Goal: Contribute content

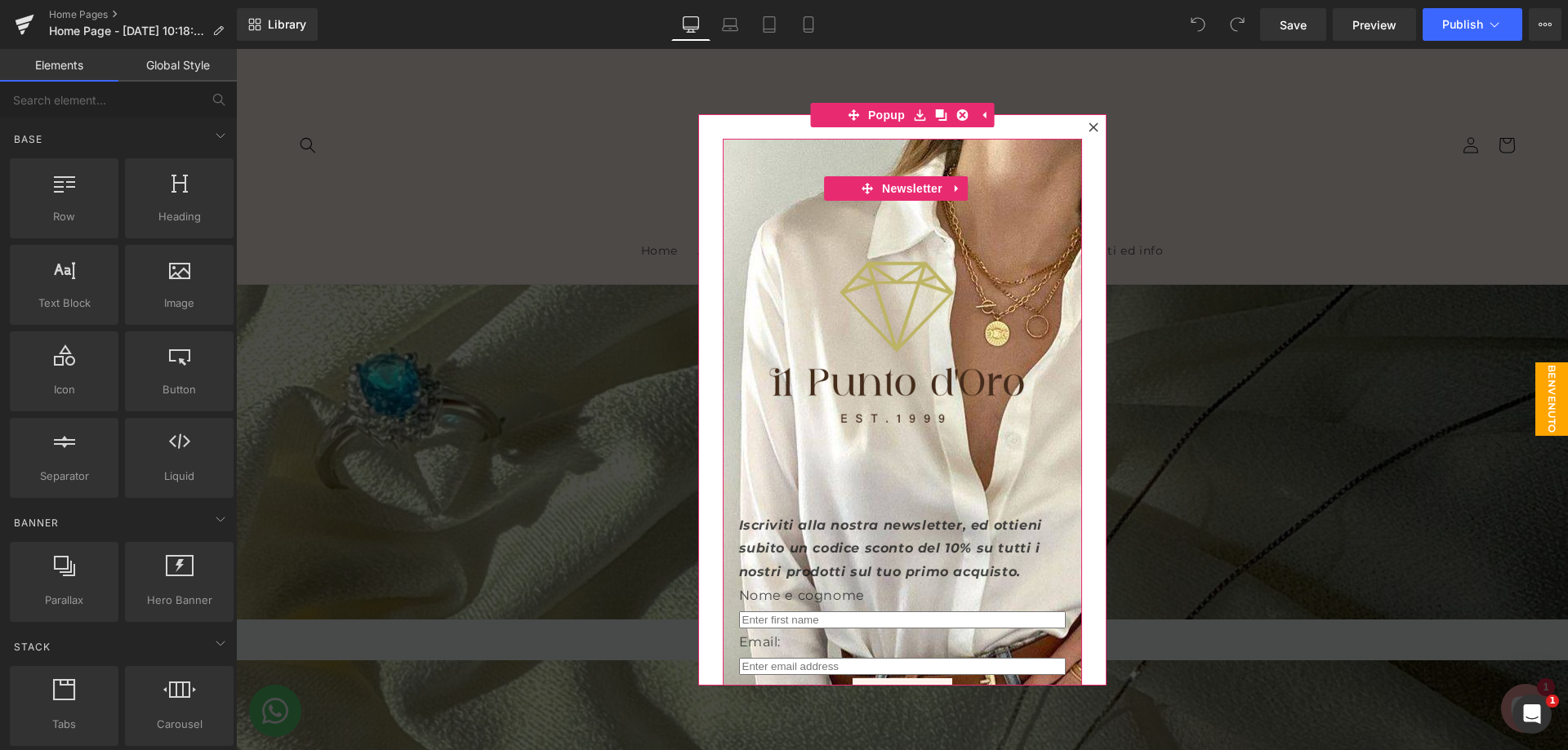
click at [785, 151] on div "Image Iscriviti alla nostra newsletter, ed ottieni subito un codice sconto del …" at bounding box center [902, 441] width 359 height 604
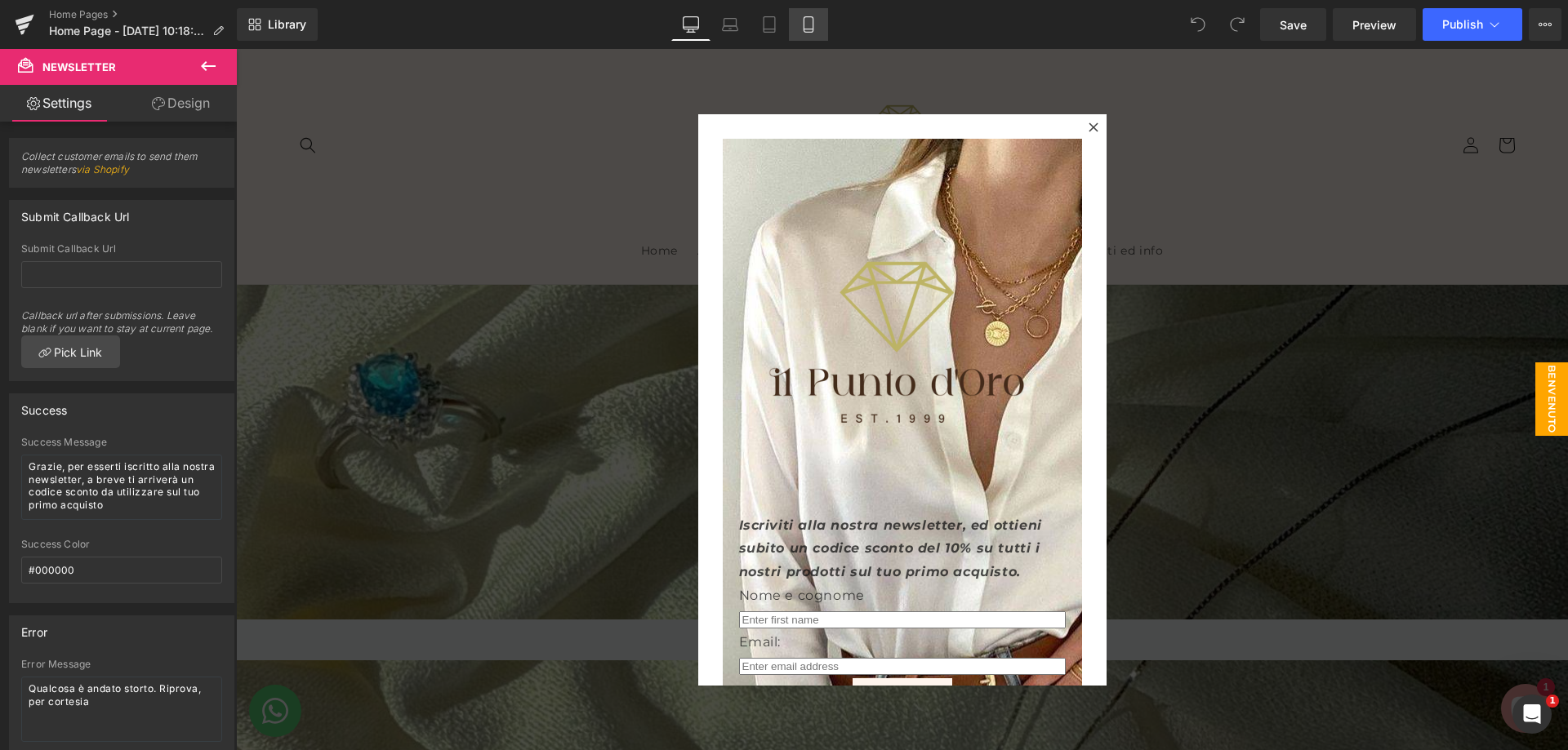
click at [811, 28] on icon at bounding box center [809, 25] width 17 height 17
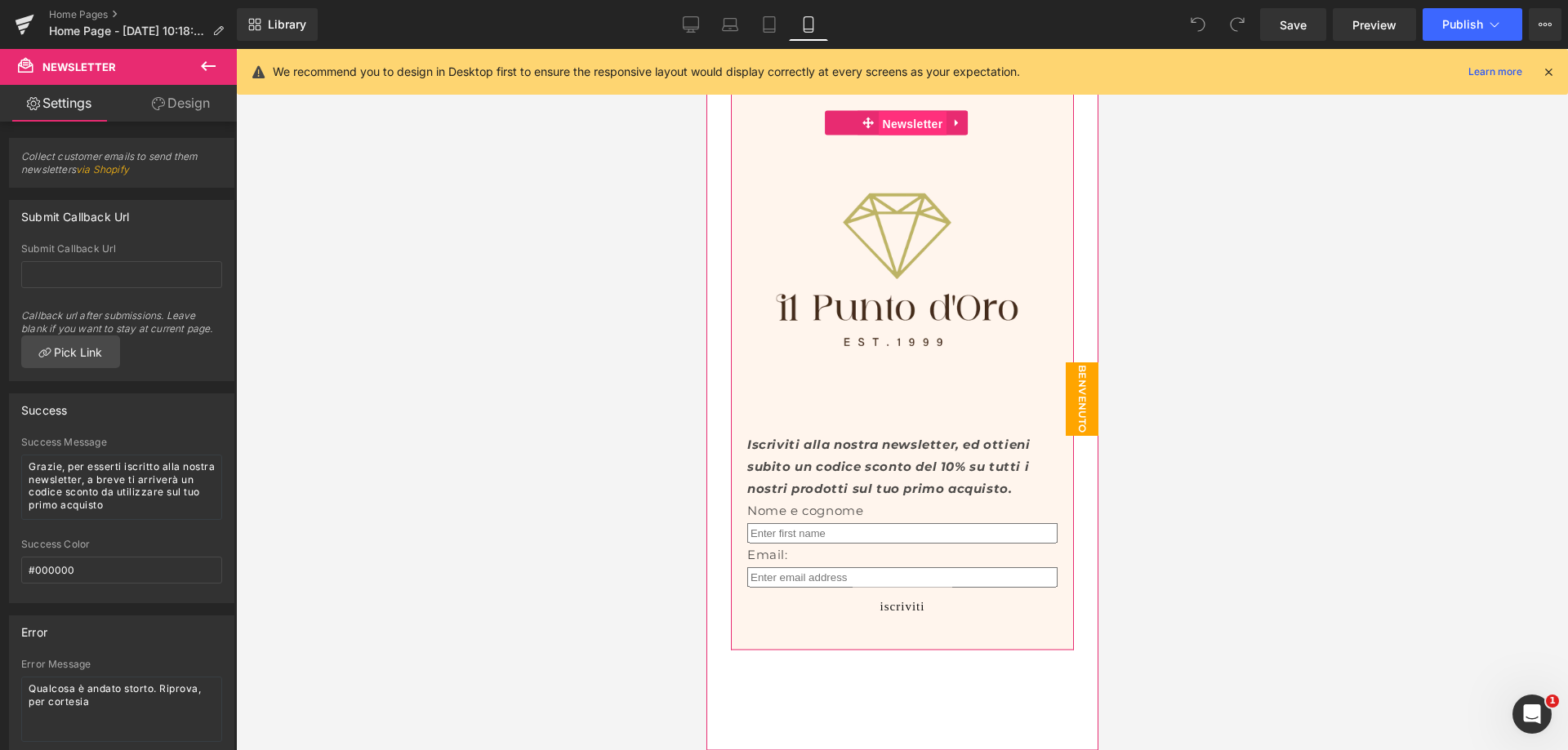
click at [895, 125] on span "Newsletter" at bounding box center [912, 123] width 69 height 24
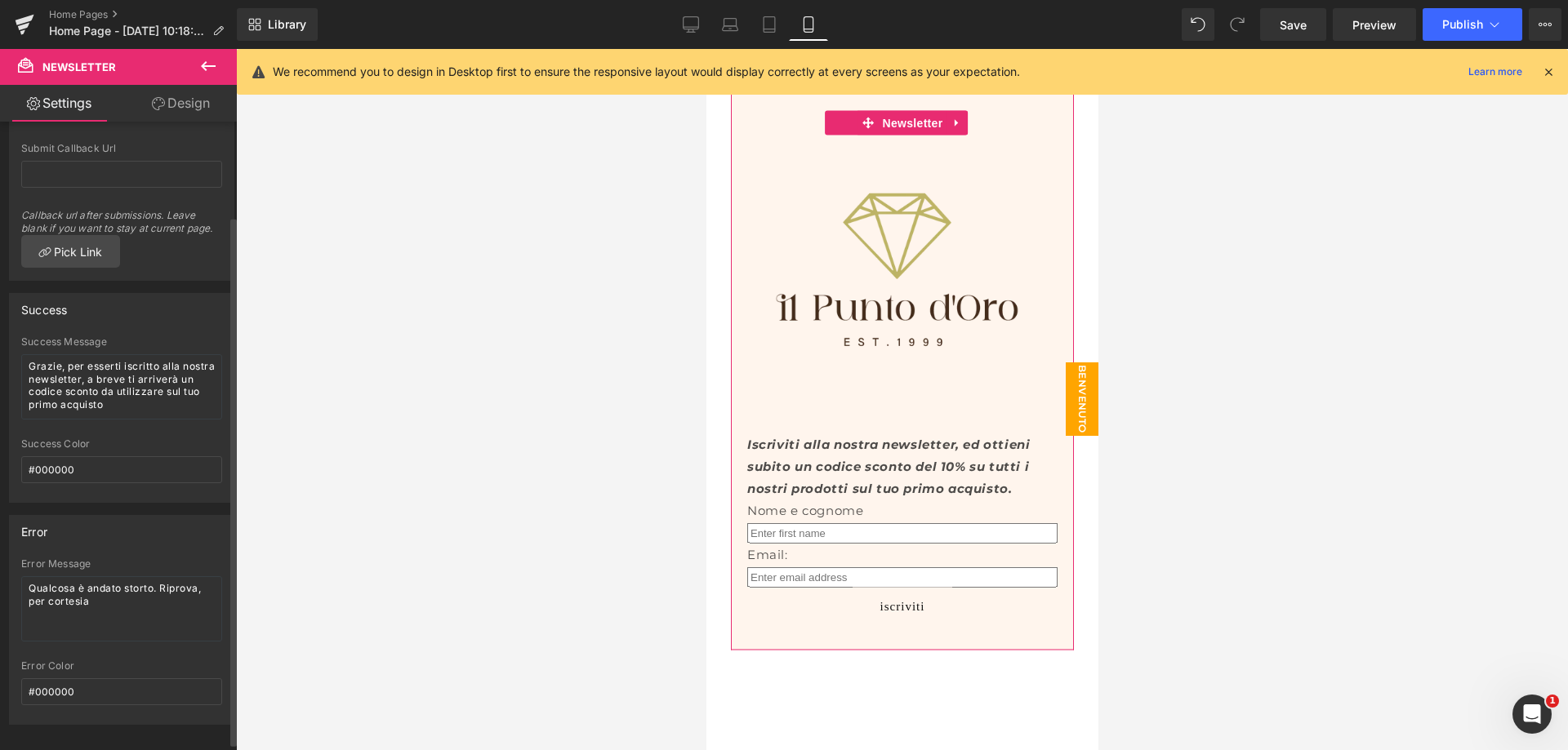
scroll to position [121, 0]
click at [73, 371] on textarea "Grazie, per esserti iscritto alla nostra newsletter, a breve ti arriverà un cod…" at bounding box center [121, 379] width 201 height 66
click at [203, 386] on textarea "Grazie, per esserti iscritto alla nostra newsletter, a breve ti arriverà un cod…" at bounding box center [121, 379] width 201 height 66
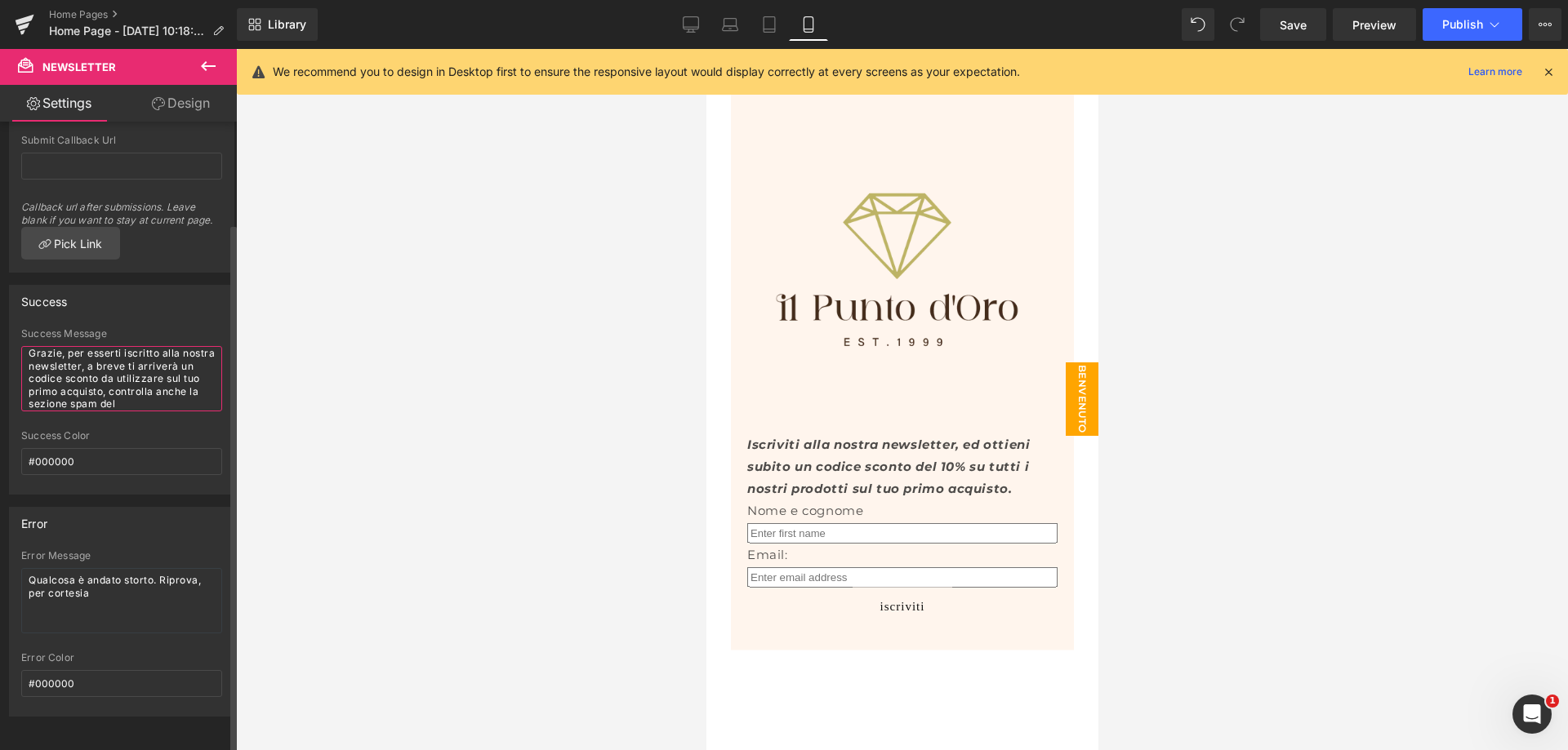
scroll to position [18, 0]
type textarea "Grazie, per esserti iscritto alla nostra newsletter, a breve ti arriverà un cod…"
click at [158, 121] on link "Design" at bounding box center [181, 104] width 119 height 37
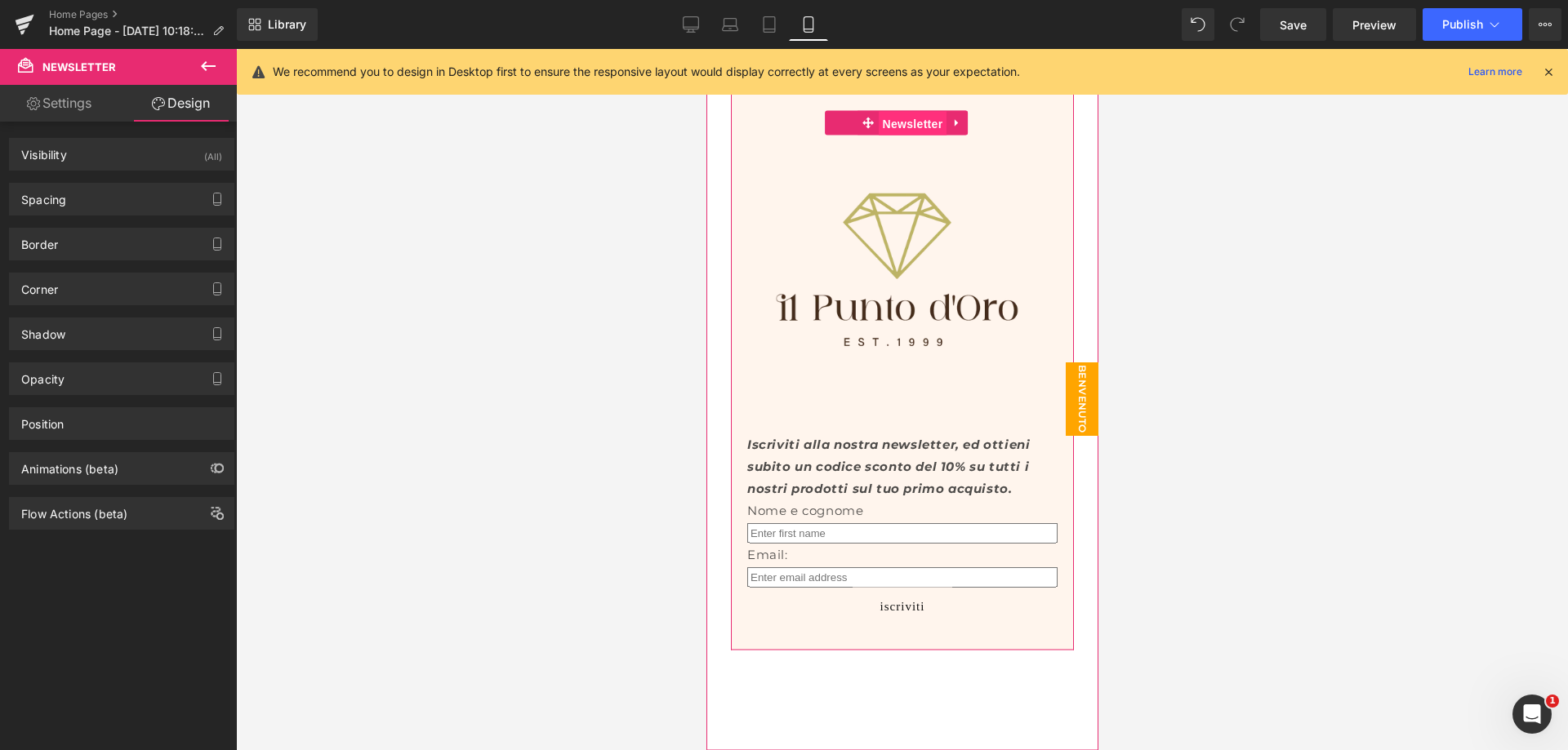
click at [908, 124] on span "Newsletter" at bounding box center [912, 123] width 69 height 24
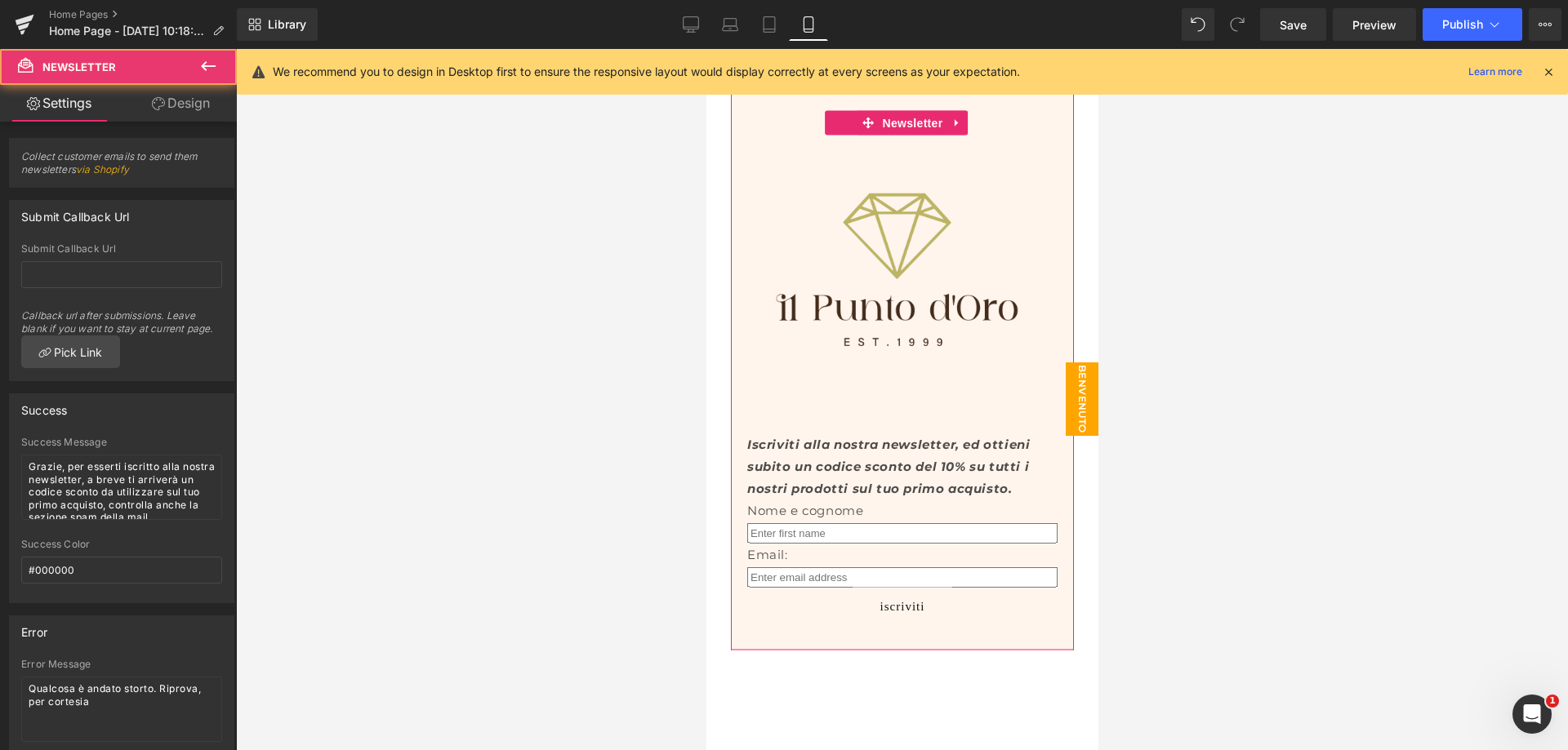
click at [152, 106] on icon at bounding box center [158, 104] width 13 height 13
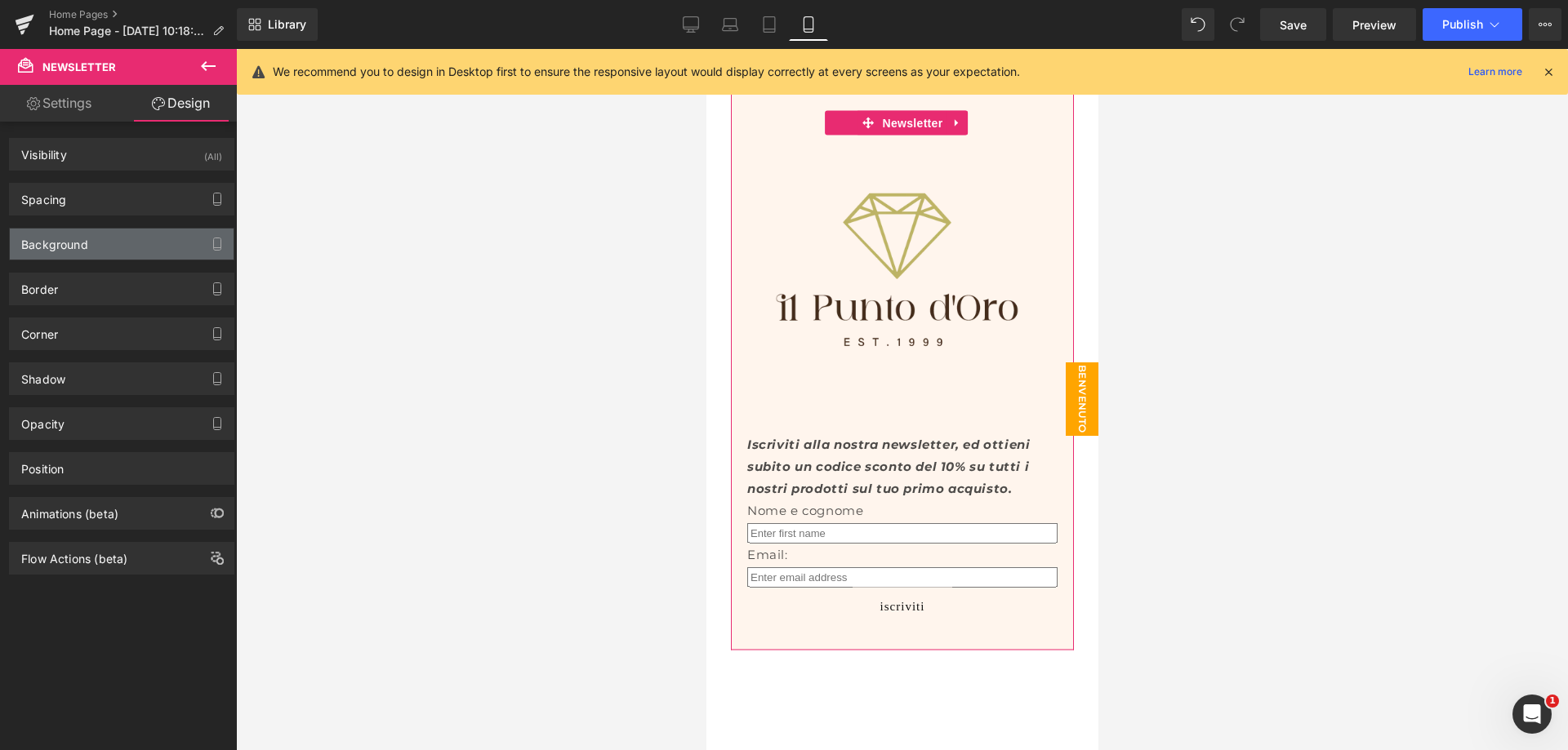
click at [134, 245] on div "Background" at bounding box center [122, 244] width 224 height 31
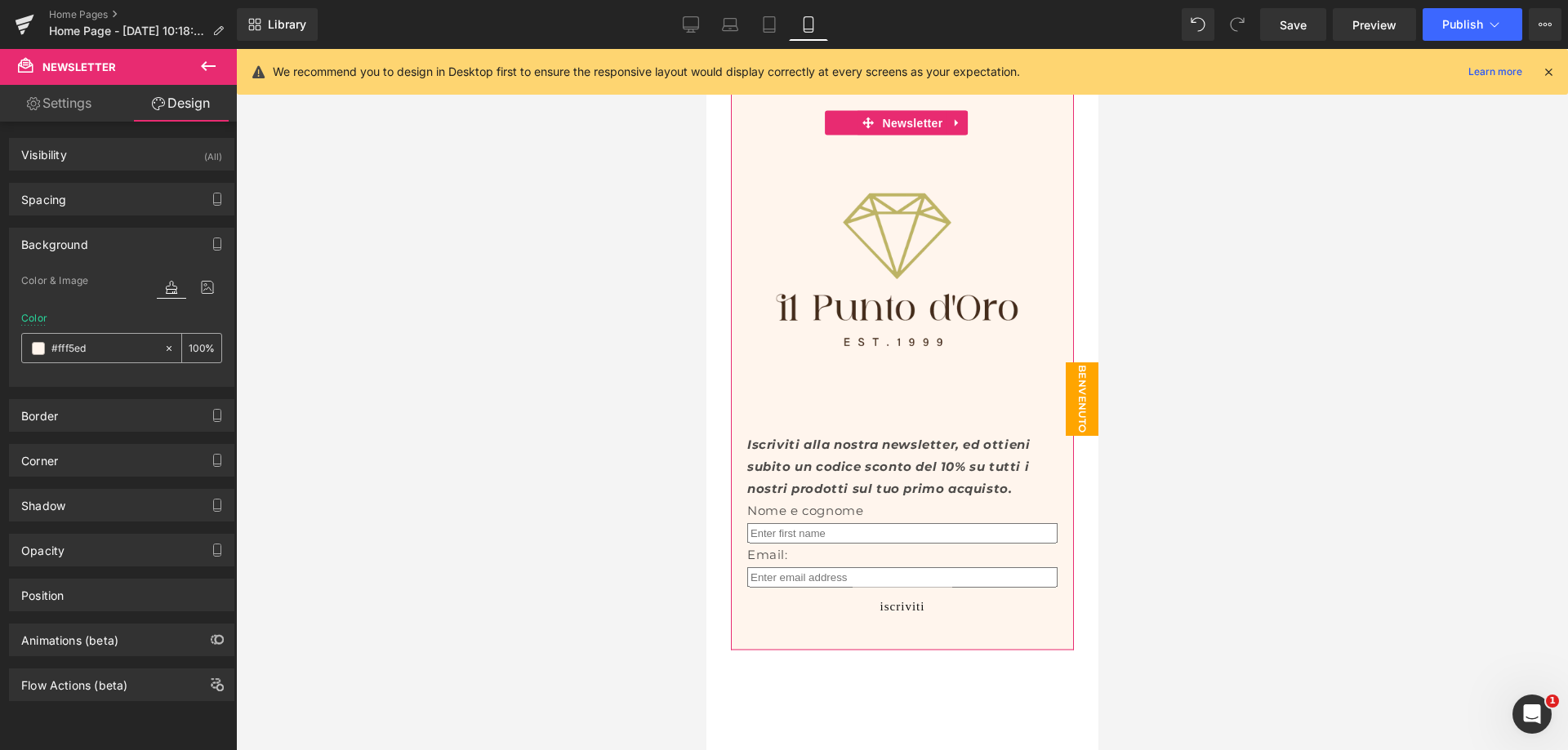
click at [80, 345] on input "#fff5ed" at bounding box center [104, 348] width 105 height 18
click at [770, 21] on icon at bounding box center [770, 25] width 17 height 17
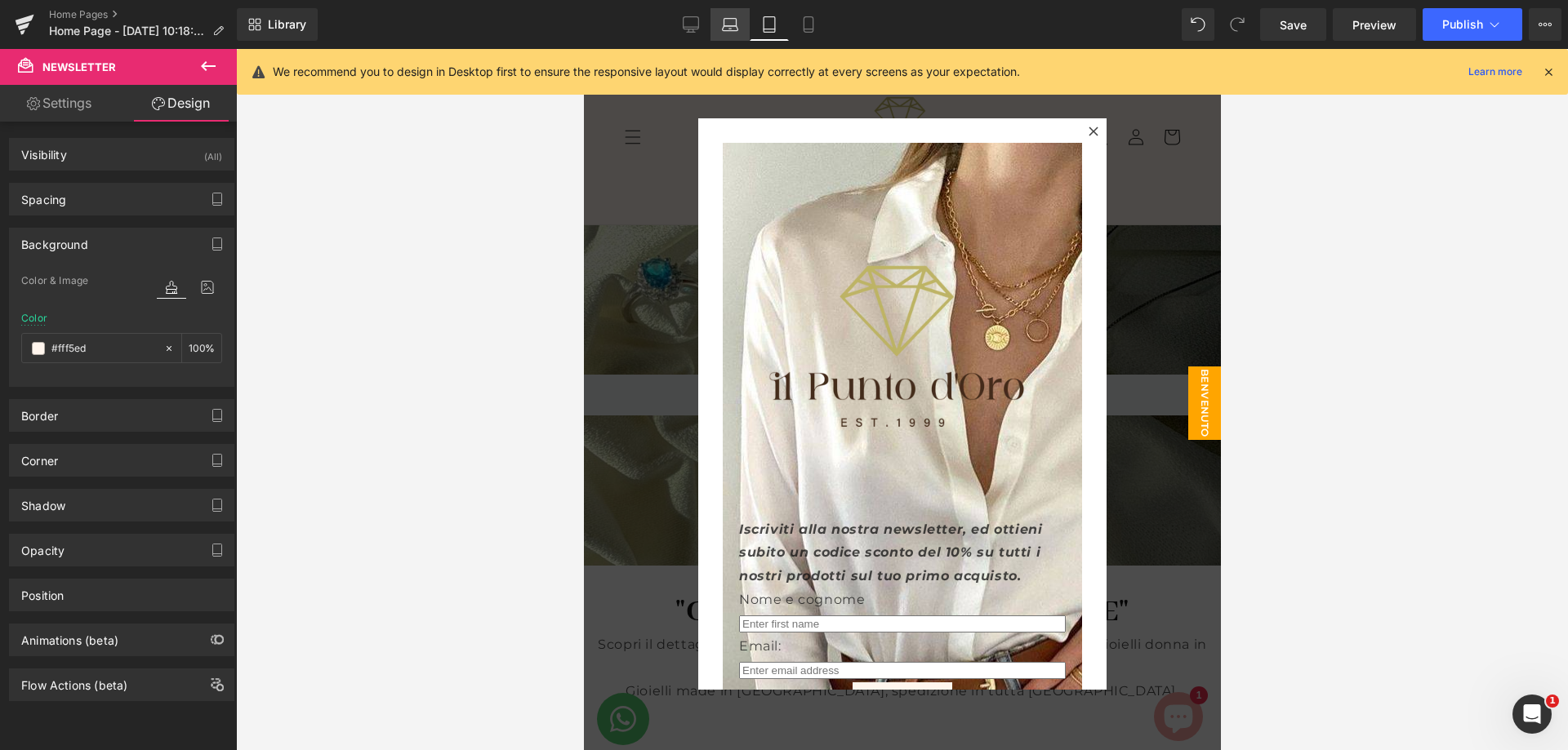
type input "transparent"
type input "0"
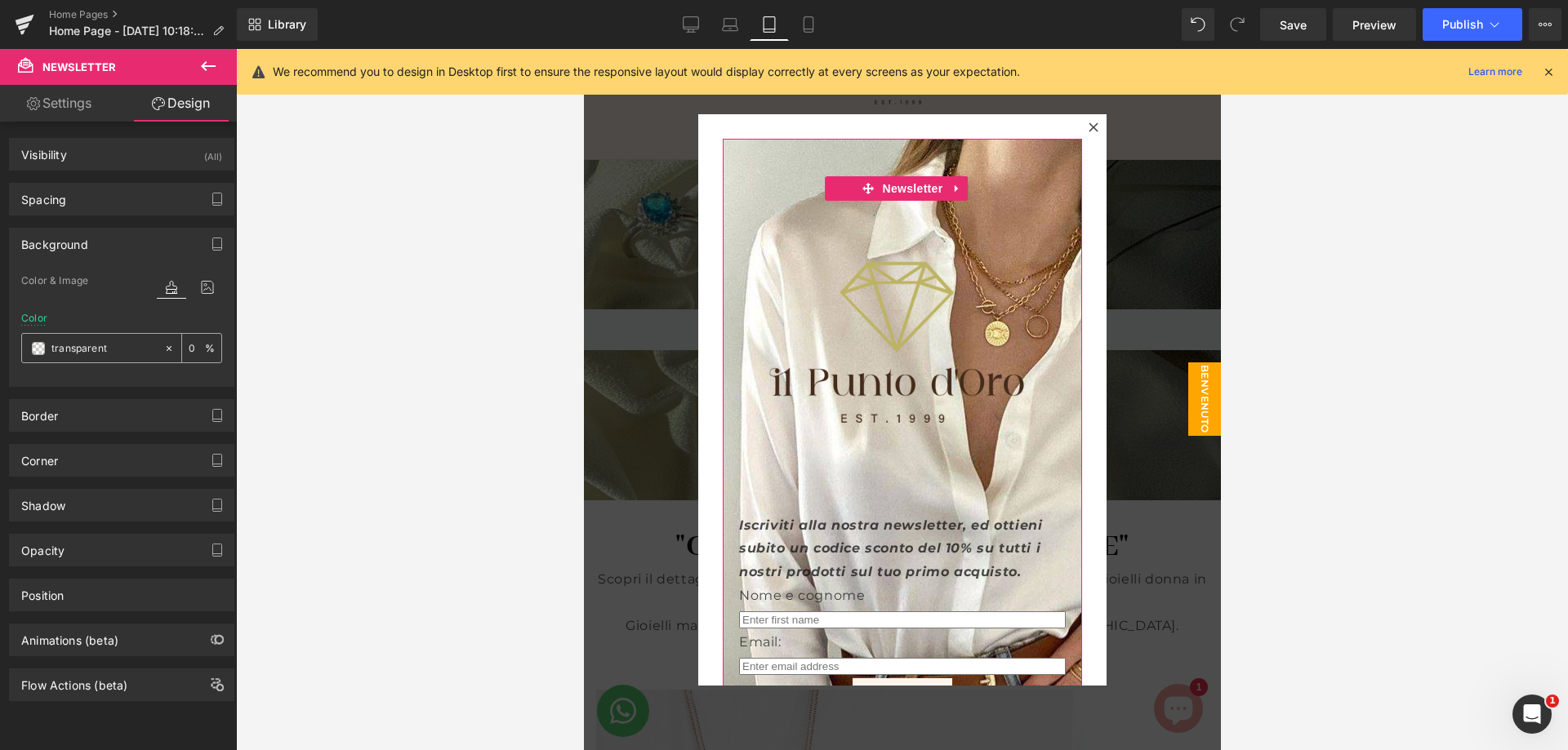
click at [141, 344] on input "transparent" at bounding box center [104, 348] width 105 height 18
drag, startPoint x: 141, startPoint y: 344, endPoint x: 156, endPoint y: 284, distance: 61.8
click at [114, 286] on div "Color & Image color" at bounding box center [121, 292] width 201 height 42
click at [209, 283] on icon at bounding box center [207, 287] width 30 height 21
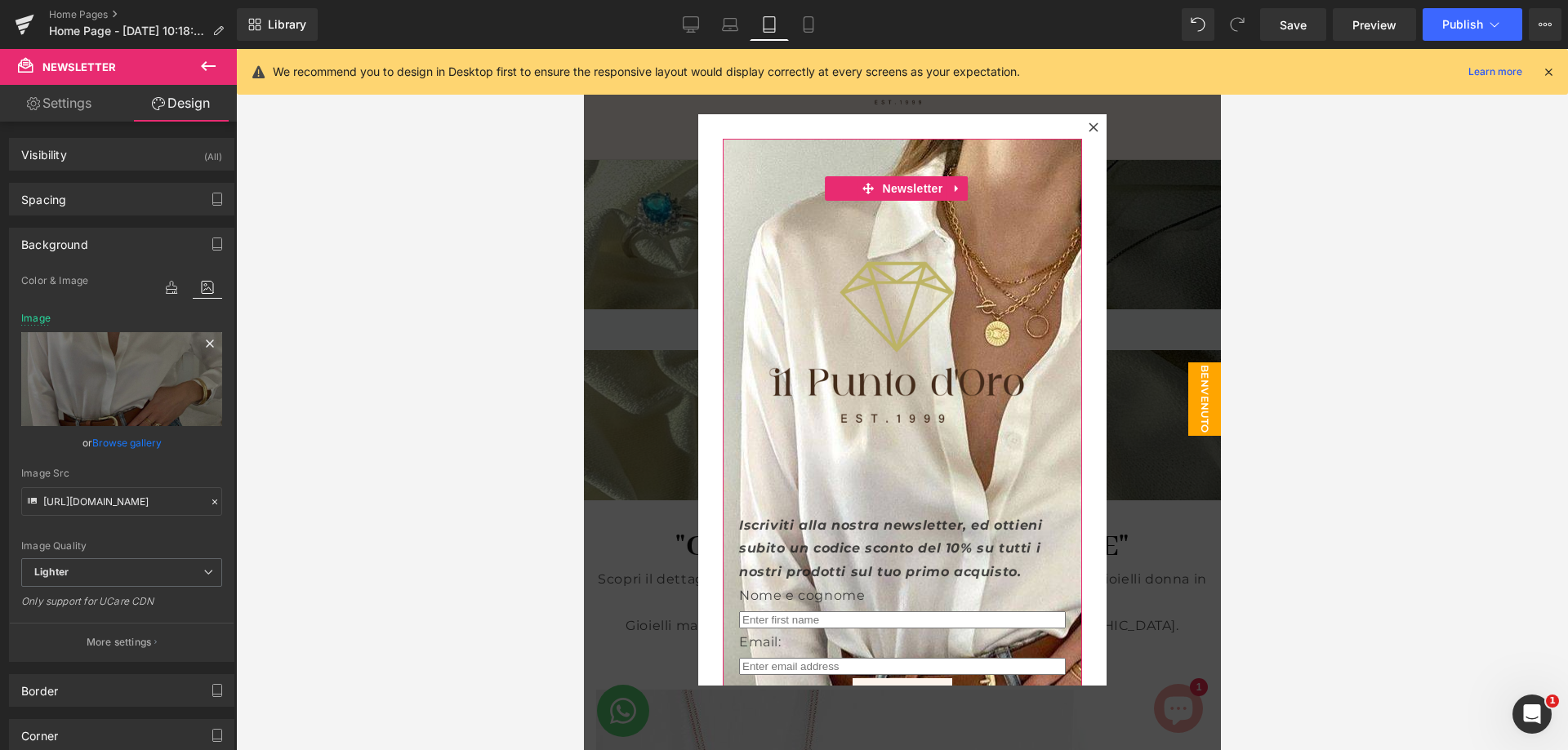
click at [203, 347] on icon at bounding box center [209, 344] width 19 height 19
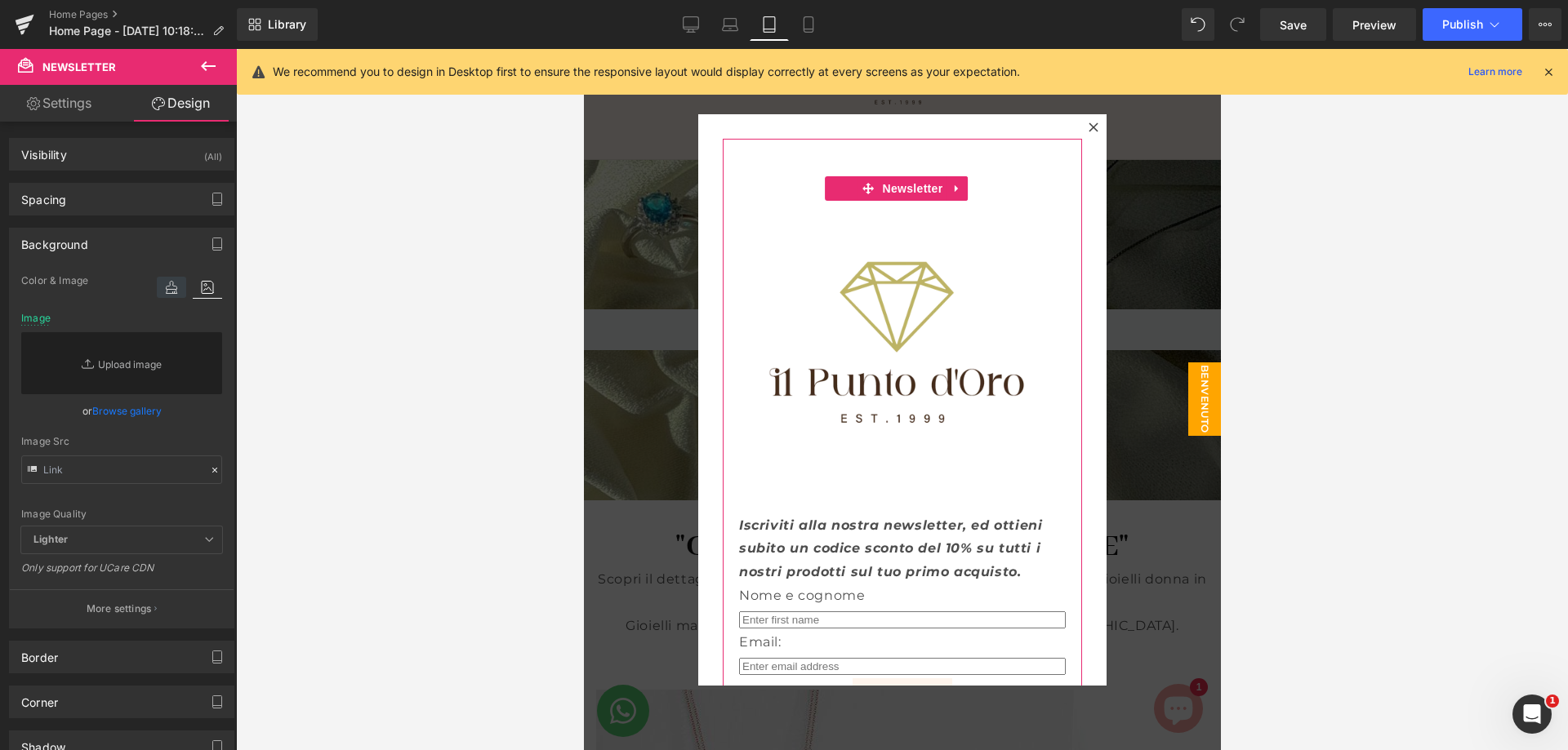
click at [175, 284] on icon at bounding box center [171, 287] width 30 height 21
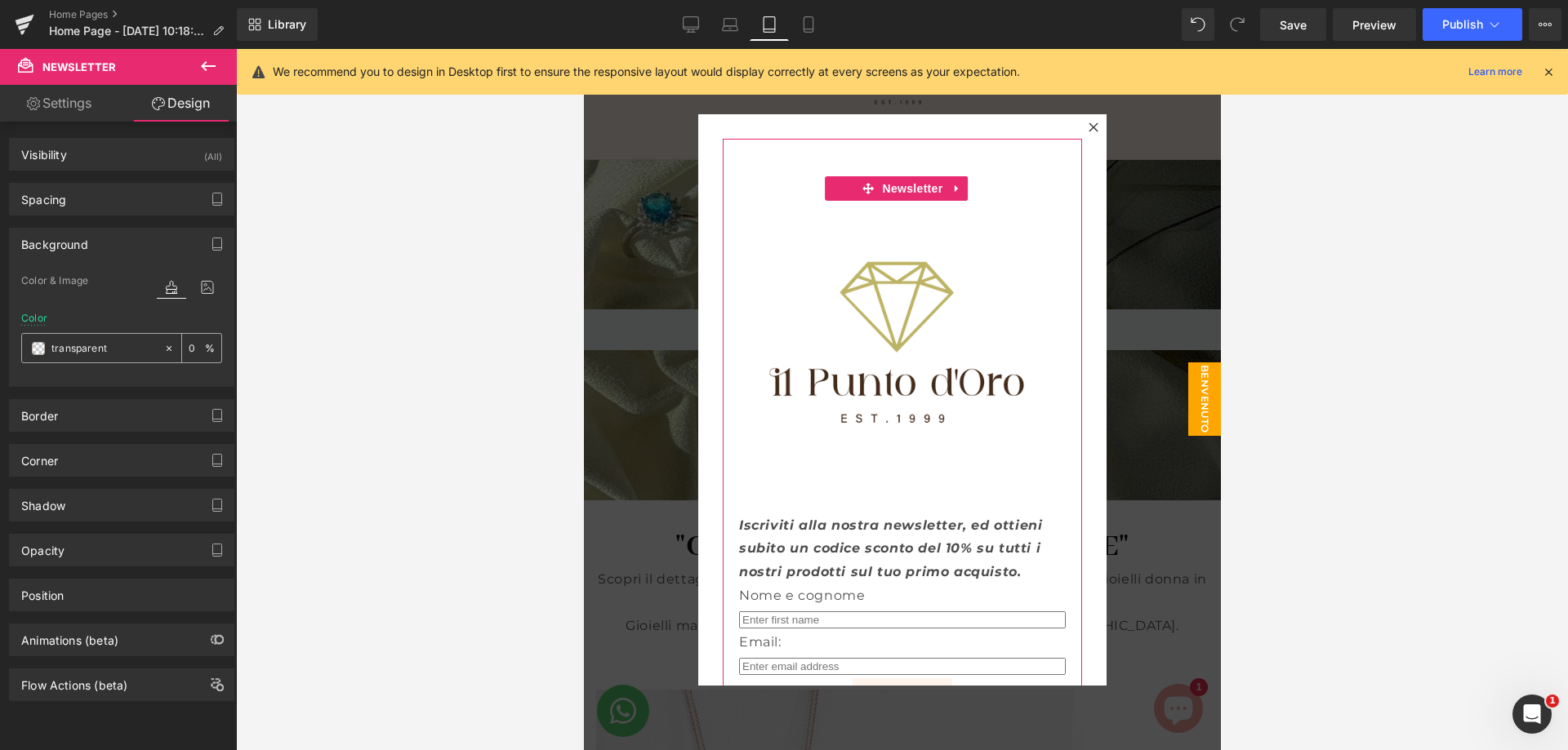
click at [94, 349] on input "transparent" at bounding box center [104, 348] width 105 height 18
paste input "#fff5ed"
type input "#fff5ed"
click at [800, 30] on icon at bounding box center [809, 25] width 17 height 17
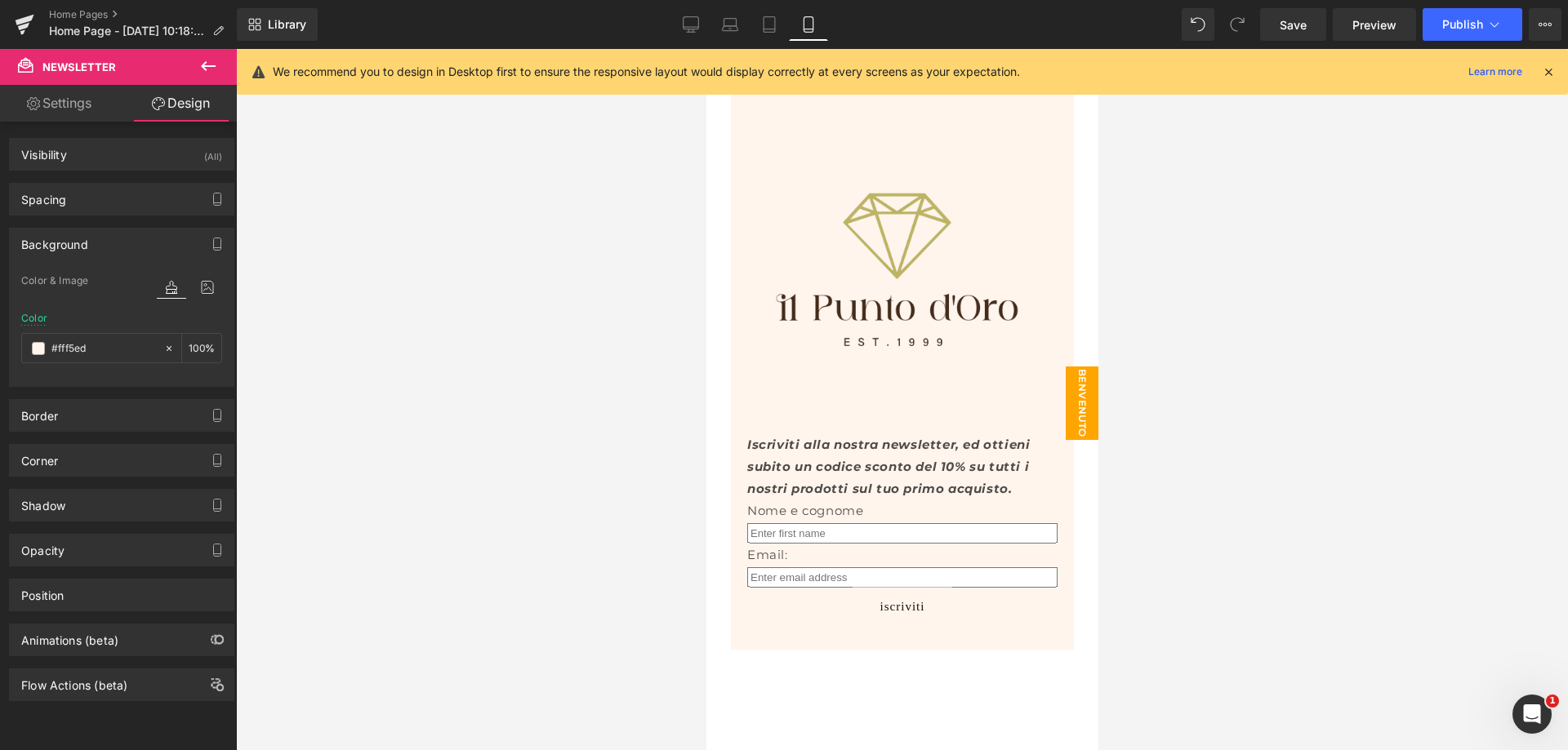
scroll to position [1, 0]
click at [765, 24] on icon at bounding box center [770, 25] width 17 height 17
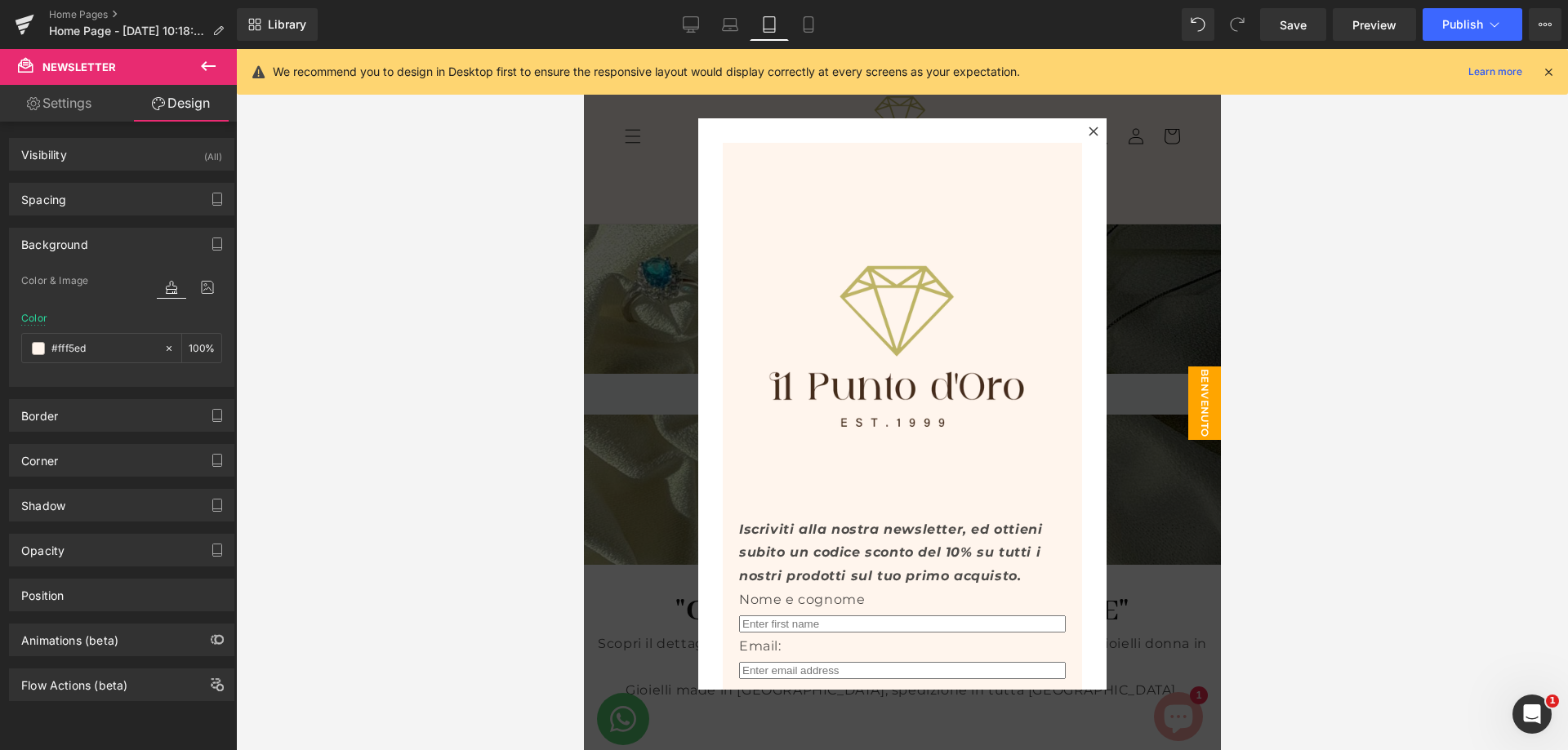
type input "100"
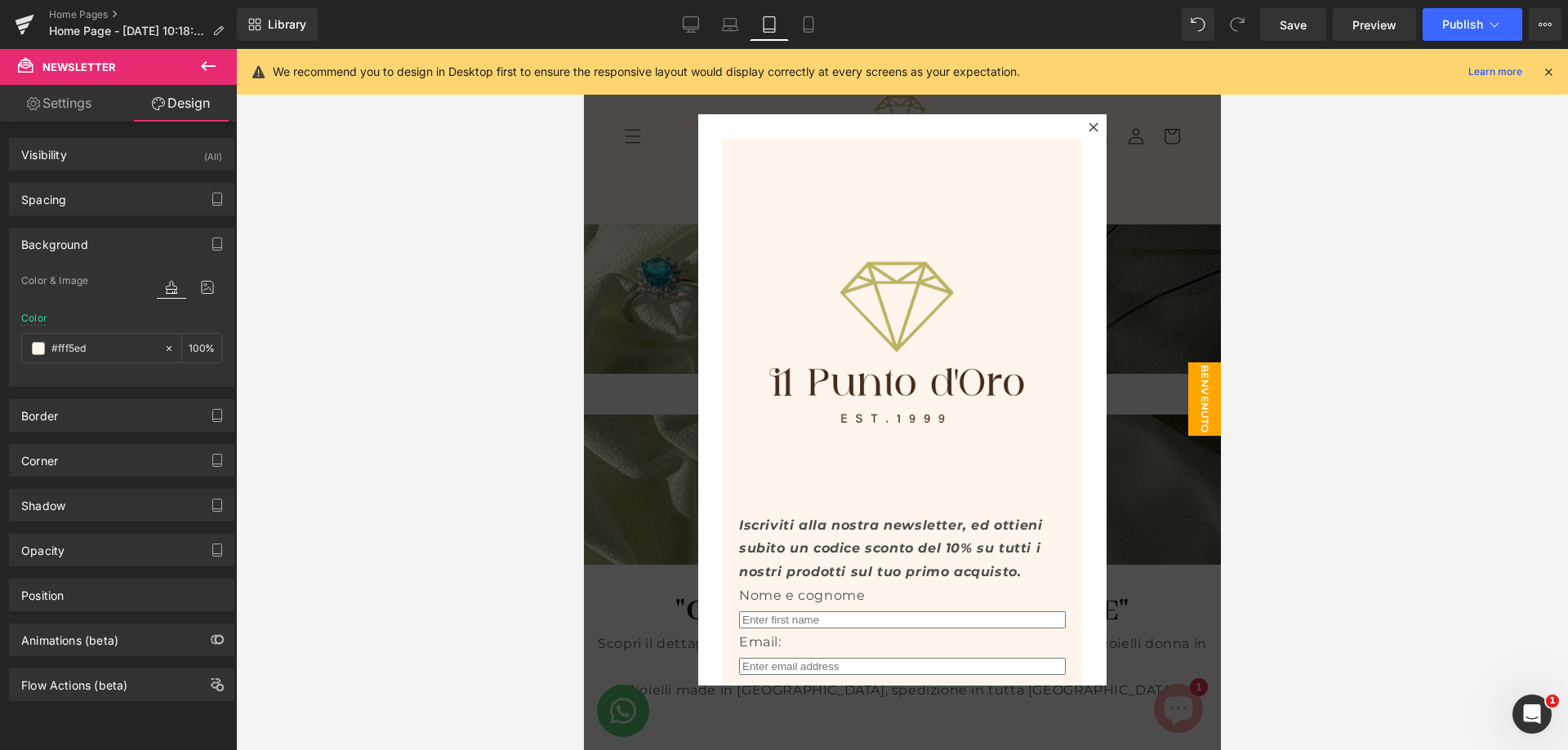
scroll to position [66, 0]
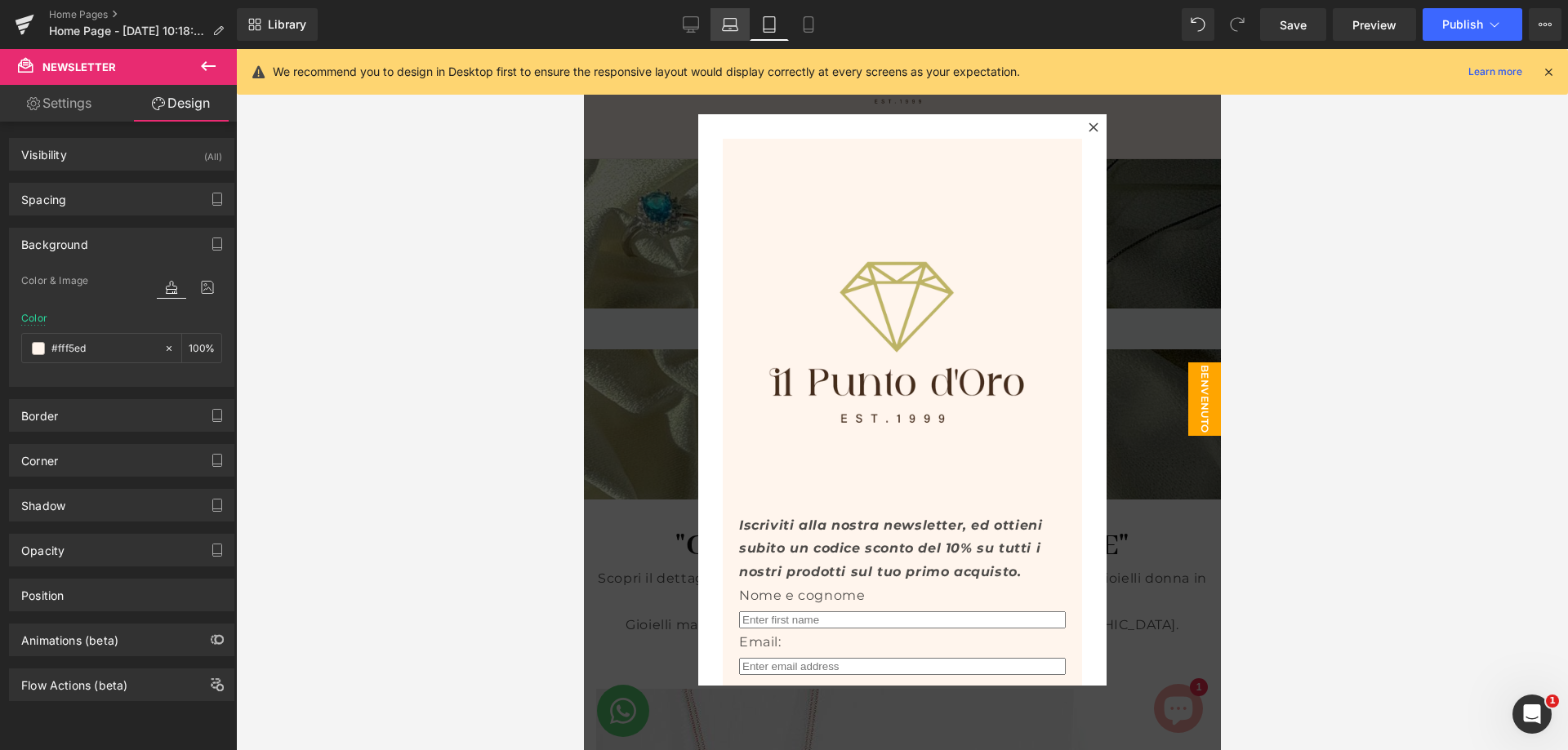
click at [730, 19] on icon at bounding box center [731, 25] width 17 height 17
type input "transparent"
type input "0"
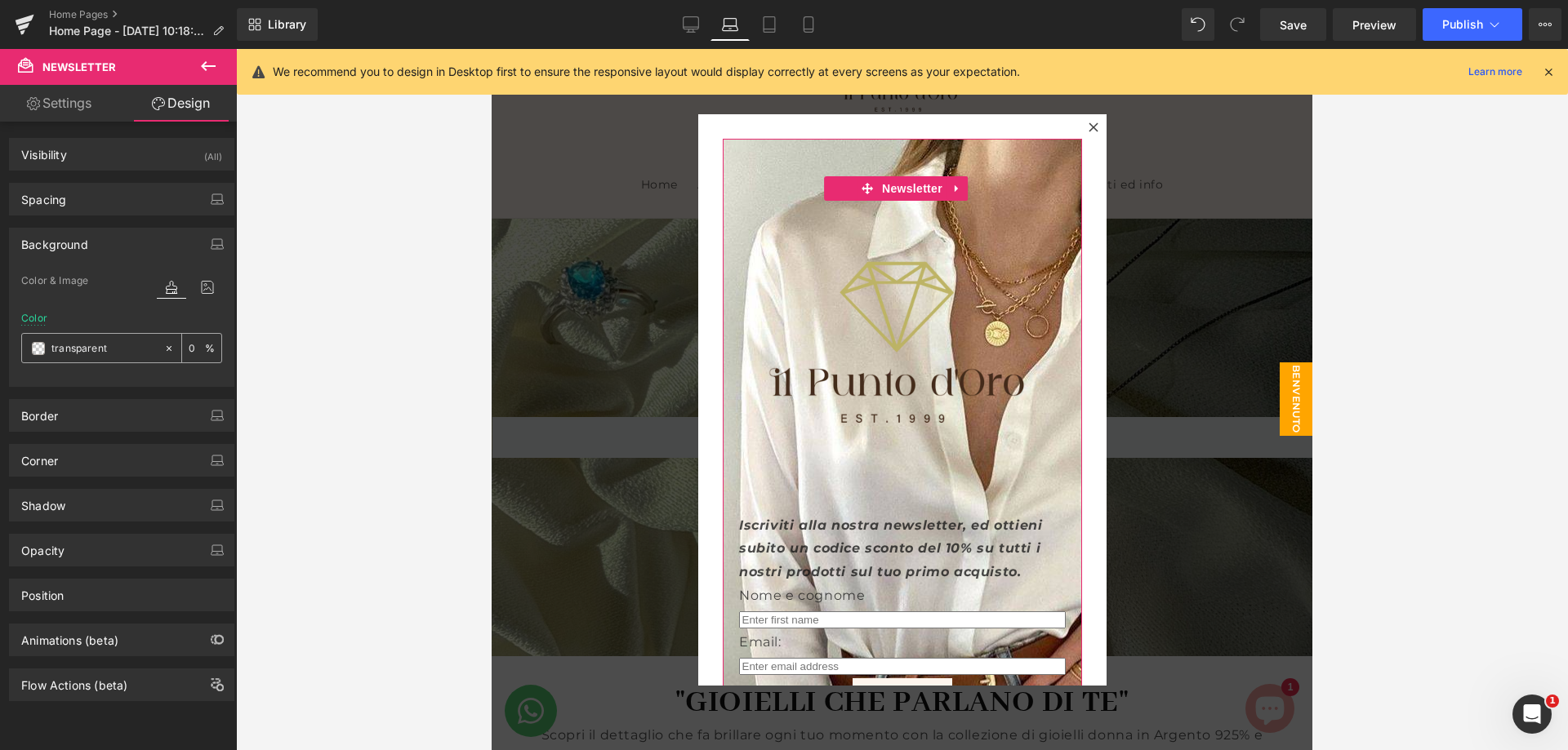
click at [116, 346] on input "transparent" at bounding box center [104, 348] width 105 height 18
paste input "#fff5ed"
type input "#fff5ed"
click at [203, 287] on icon at bounding box center [207, 287] width 30 height 21
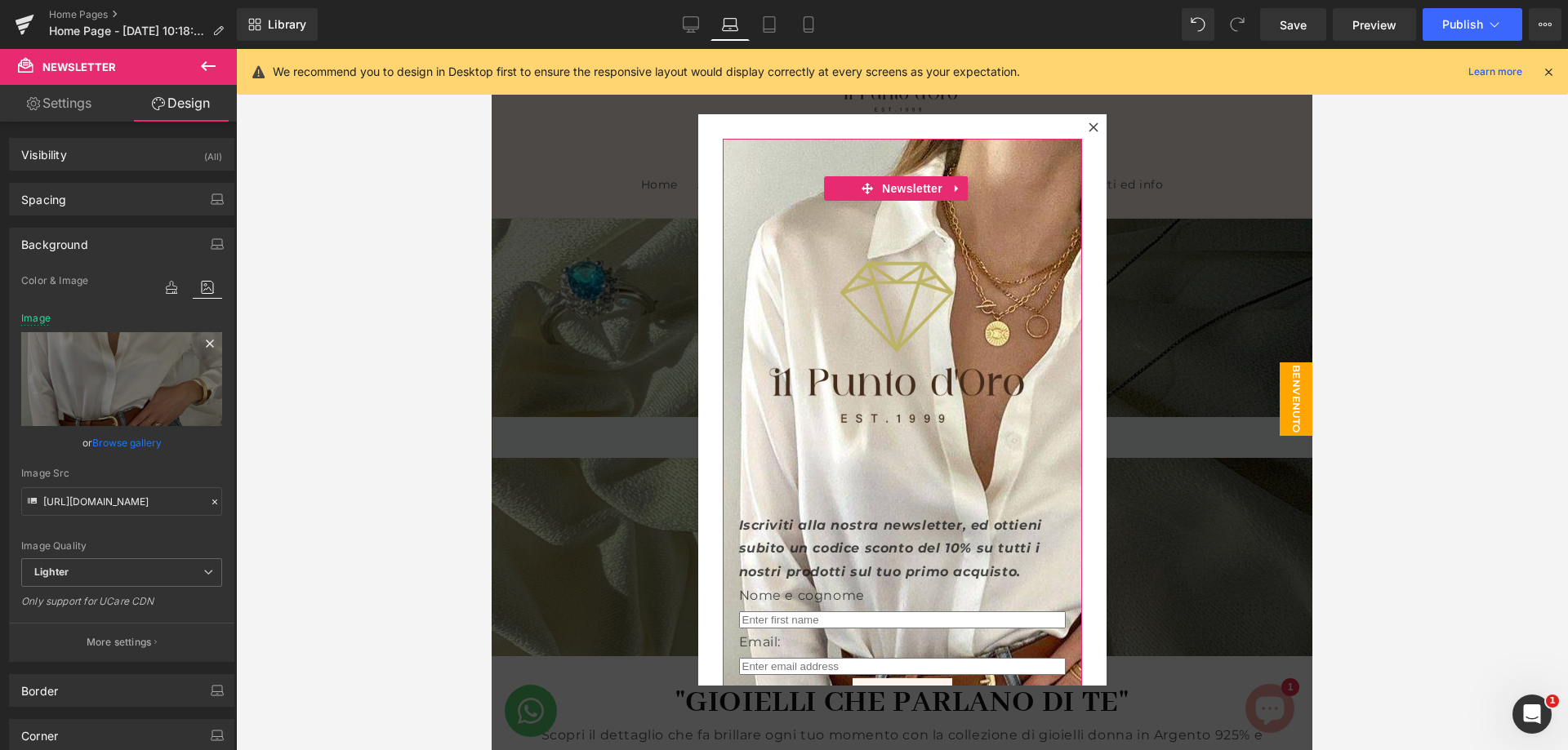
click at [206, 344] on icon at bounding box center [209, 344] width 7 height 7
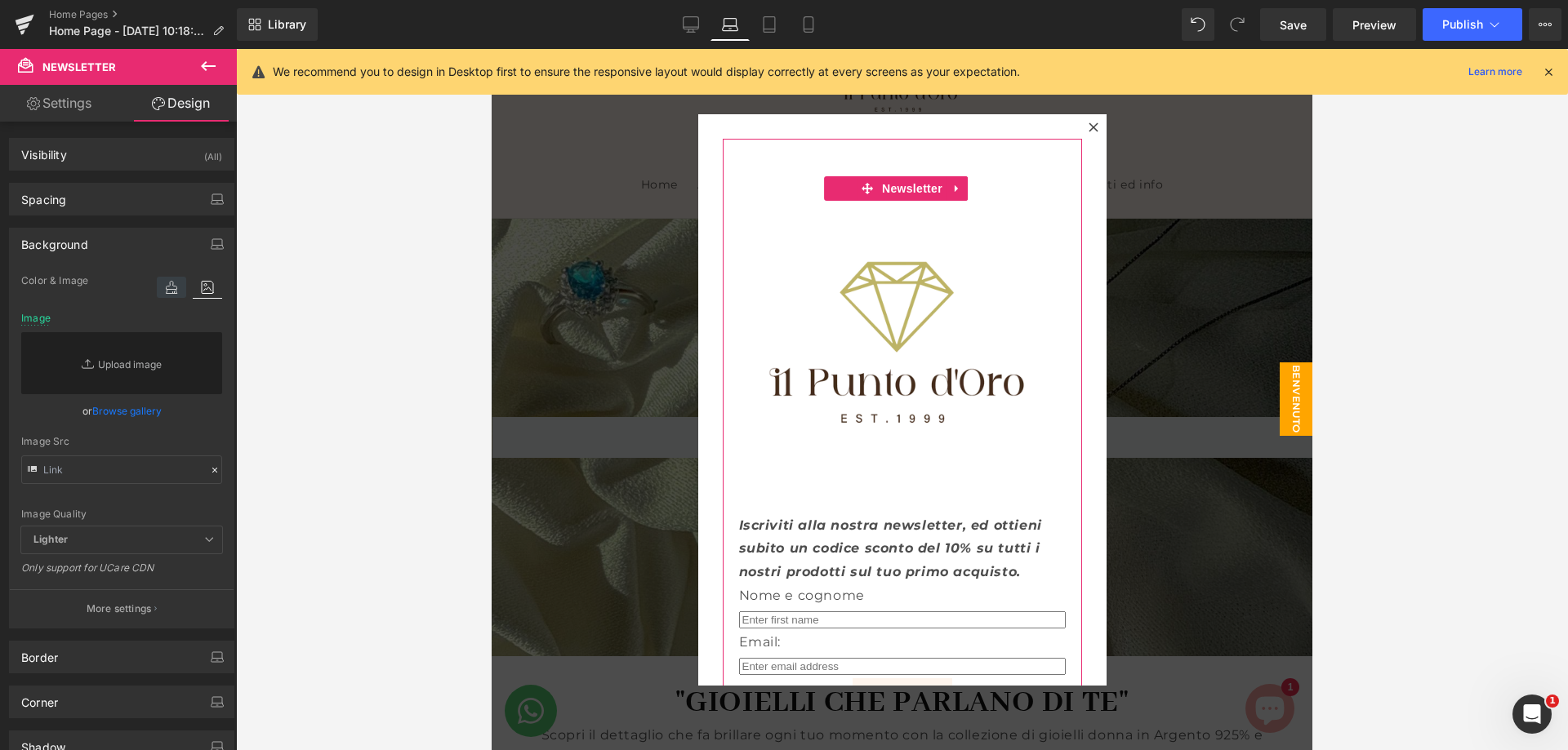
click at [170, 294] on icon at bounding box center [171, 287] width 30 height 21
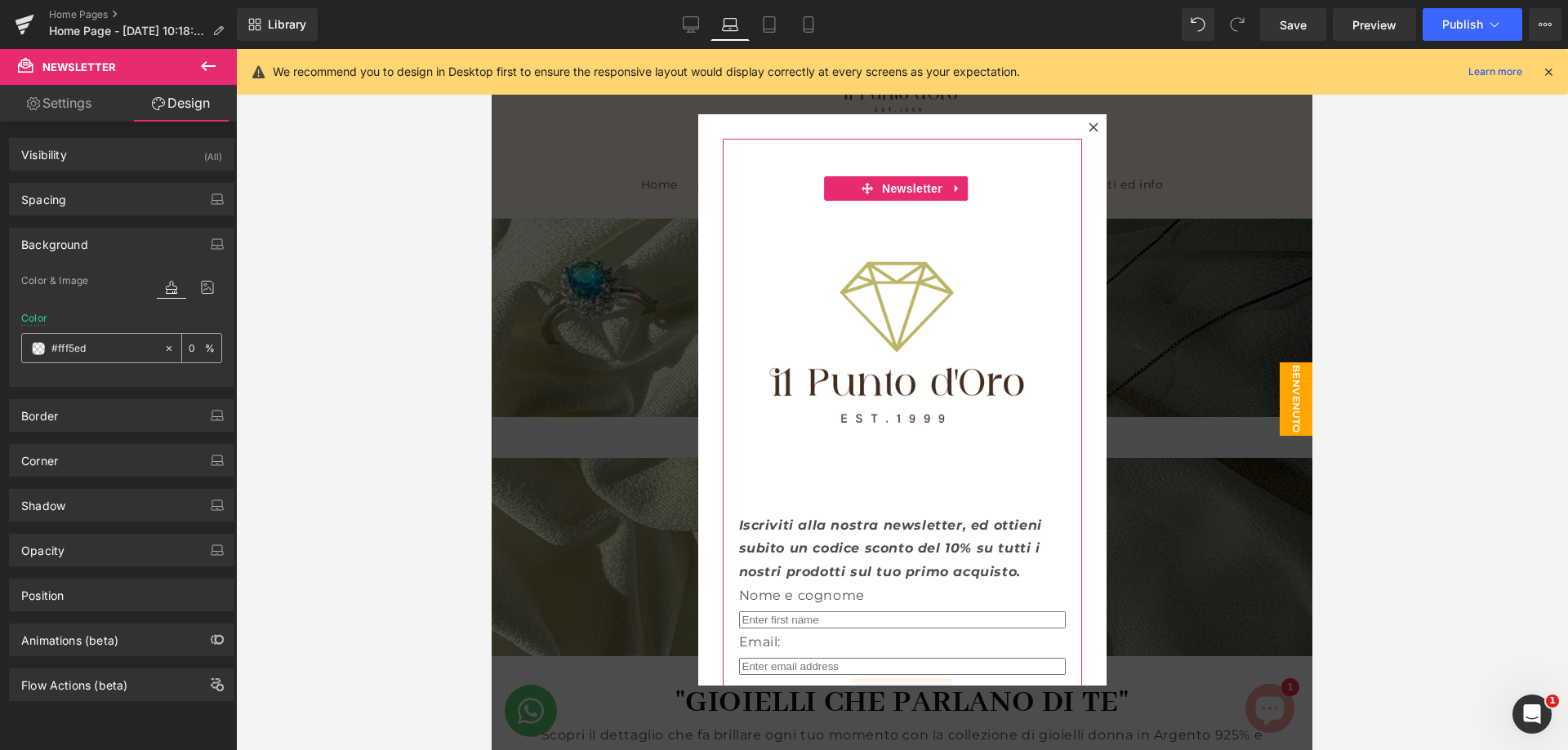
click at [189, 346] on input "0" at bounding box center [197, 347] width 17 height 18
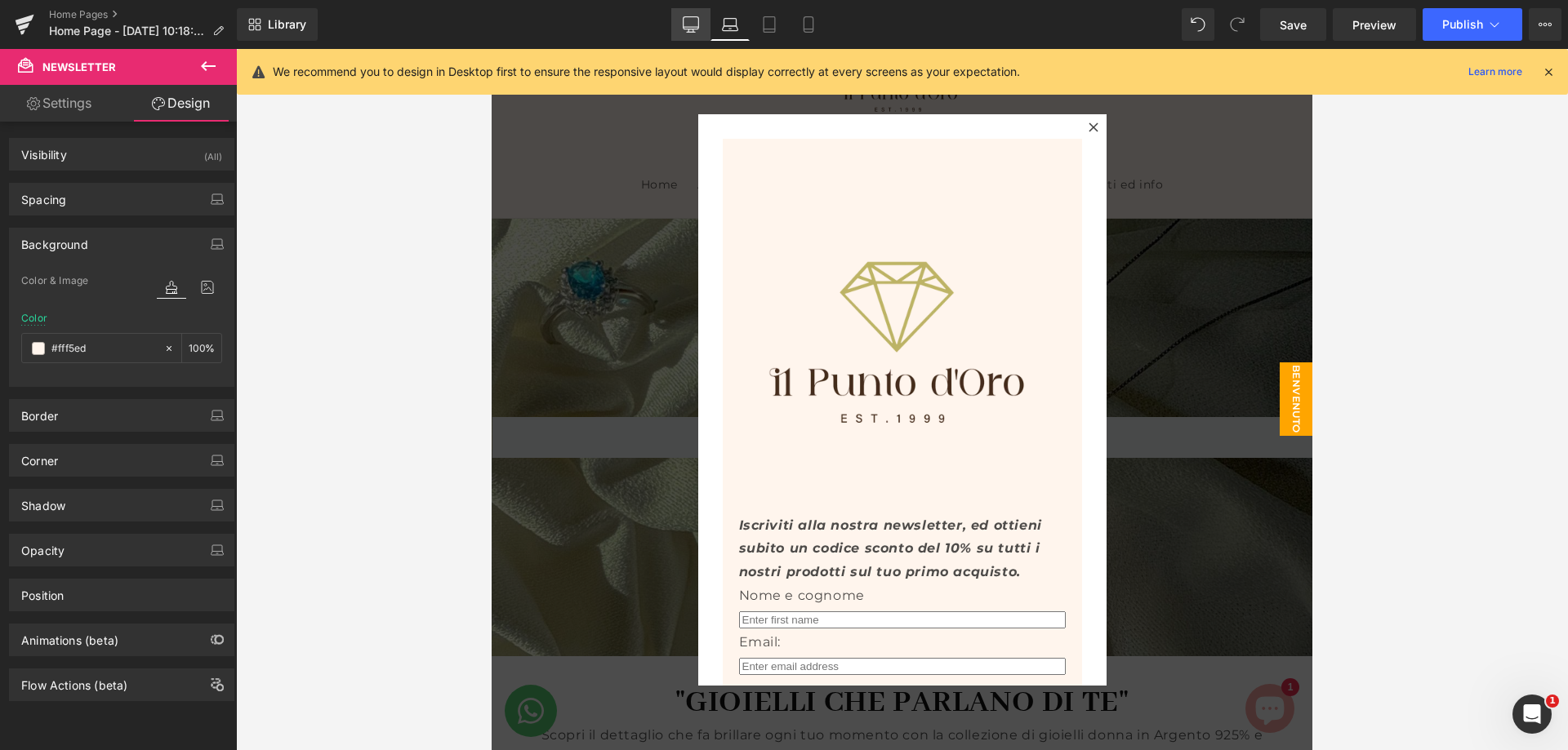
type input "100"
click at [699, 15] on link "Desktop" at bounding box center [691, 24] width 39 height 32
type input "transparent"
type input "0"
type input "https://ucarecdn.com/1fc6b449-b7a4-403e-951a-d7746dc4ecdb/-/format/auto/-/previ…"
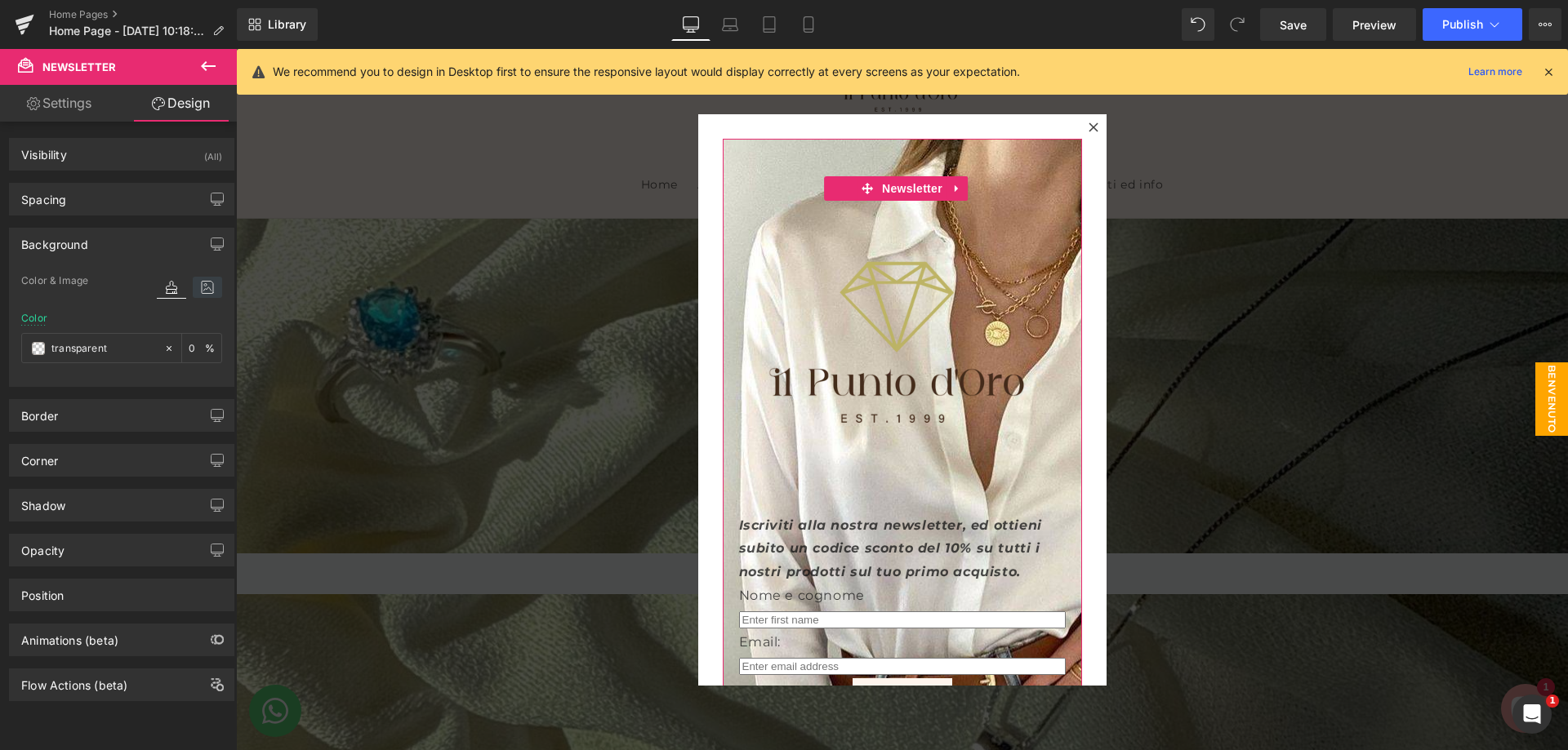
click at [202, 287] on icon at bounding box center [207, 287] width 30 height 21
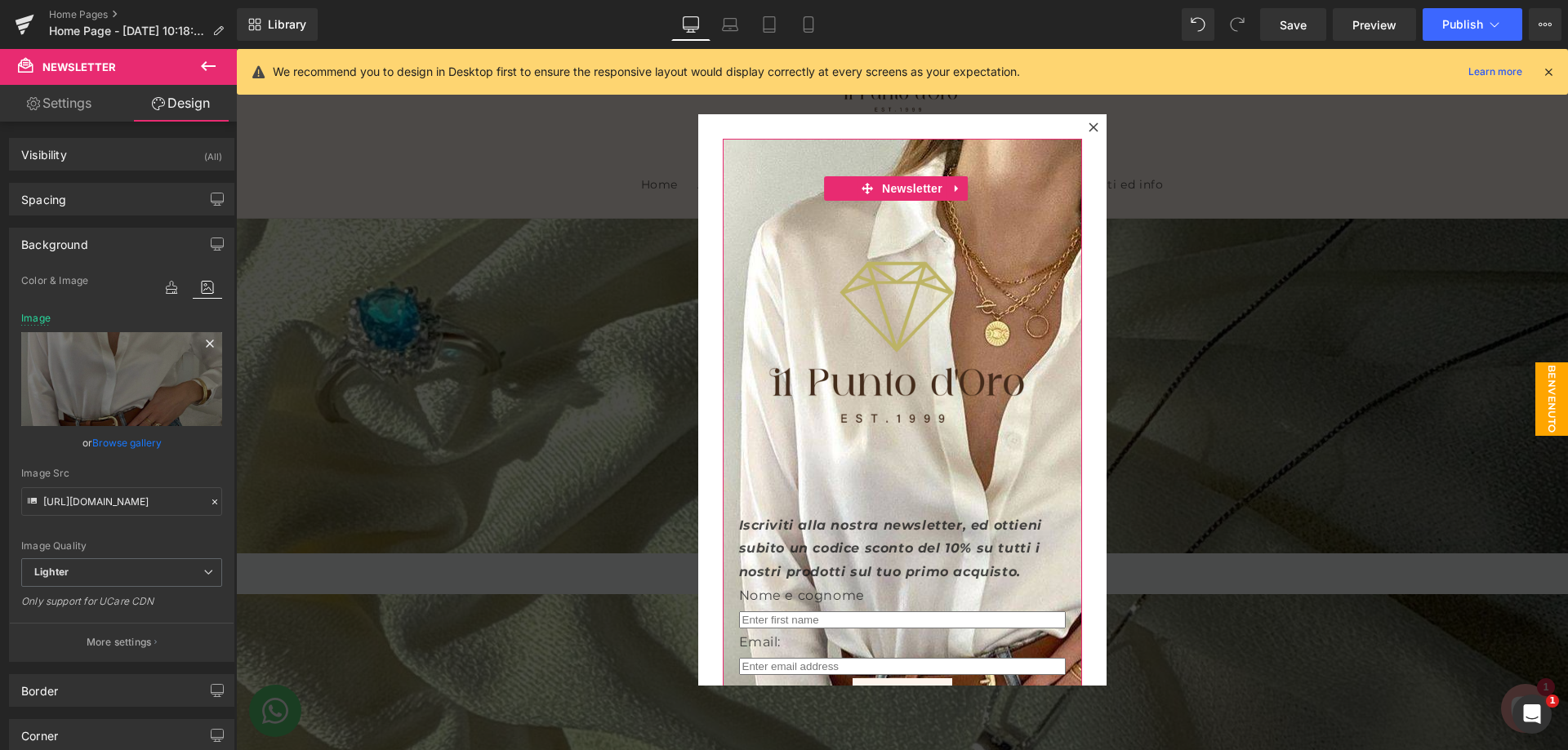
click at [205, 337] on icon at bounding box center [209, 344] width 19 height 19
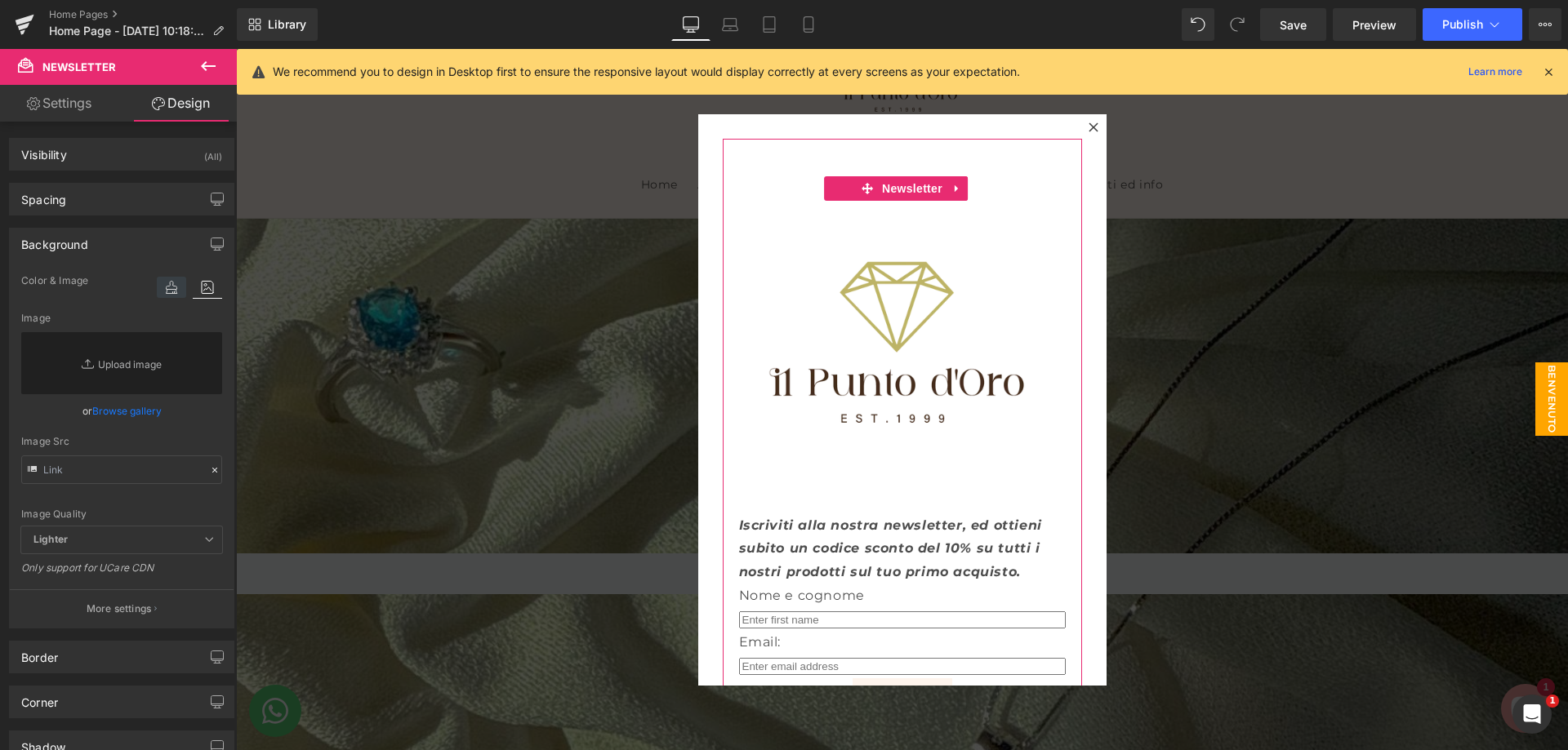
click at [159, 287] on icon at bounding box center [171, 287] width 30 height 21
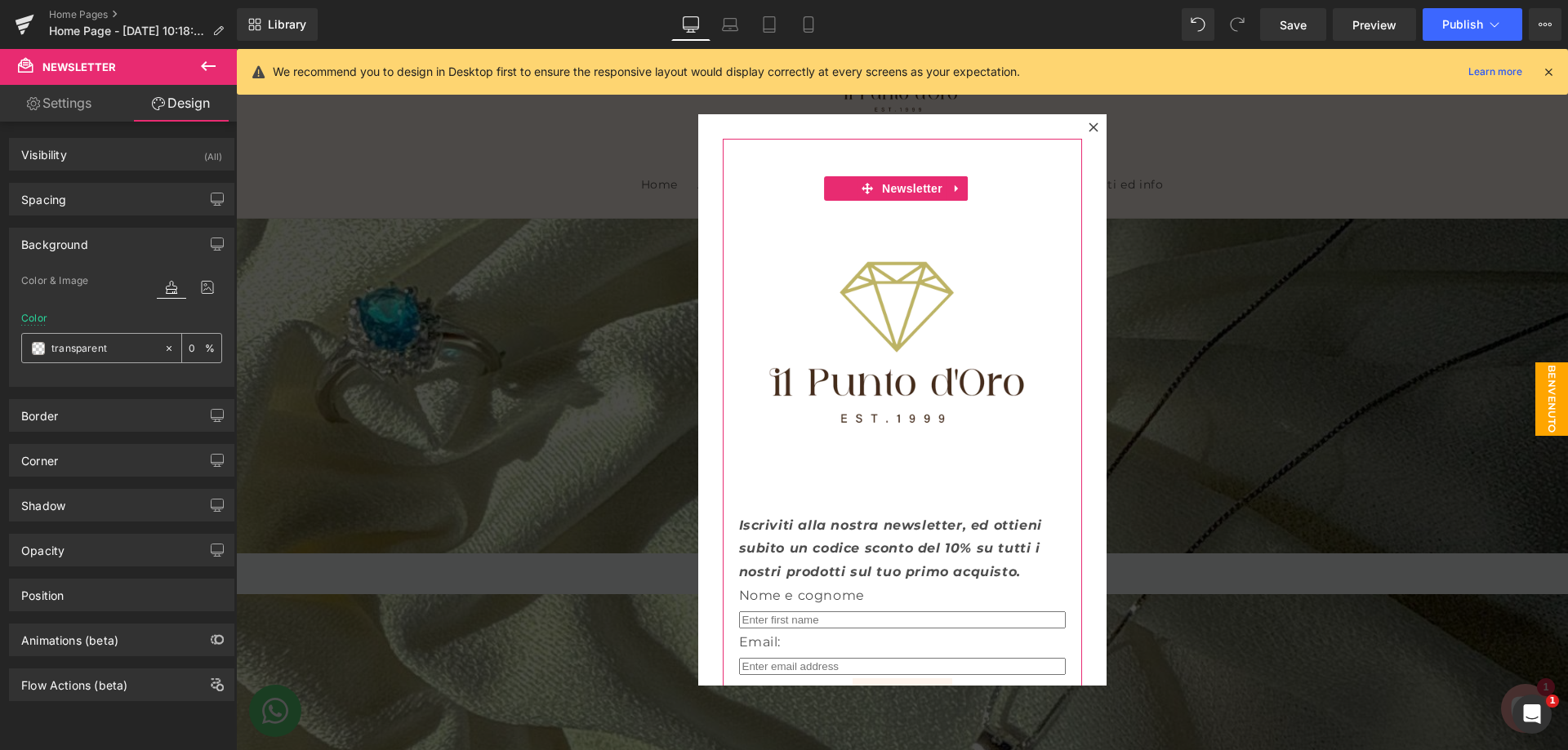
click at [99, 358] on div "transparent" at bounding box center [93, 348] width 142 height 29
click at [100, 355] on input "transparent" at bounding box center [104, 348] width 105 height 18
paste input "#fff5ed"
type input "#fff5ed"
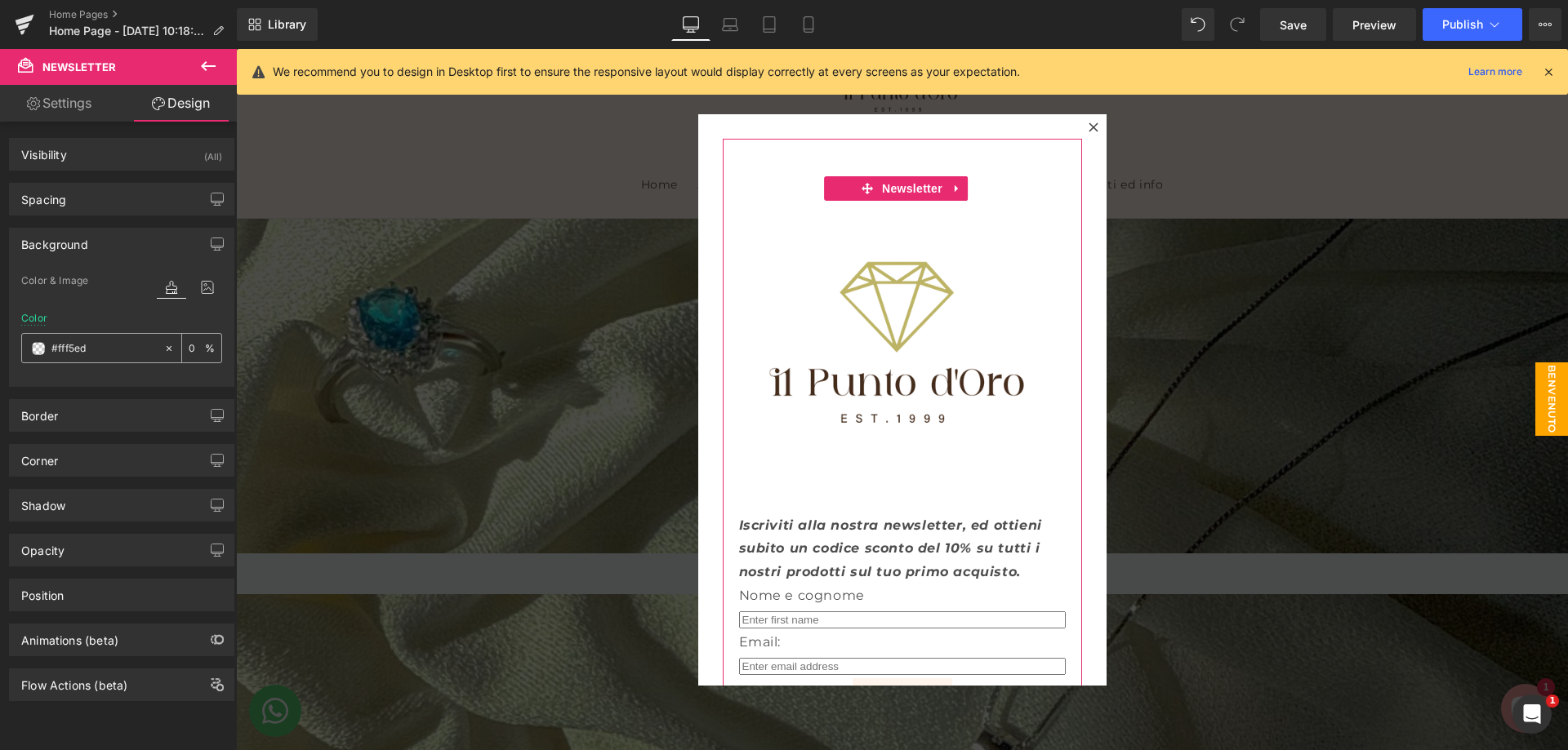
type input "100"
click at [189, 348] on input "100" at bounding box center [197, 347] width 17 height 18
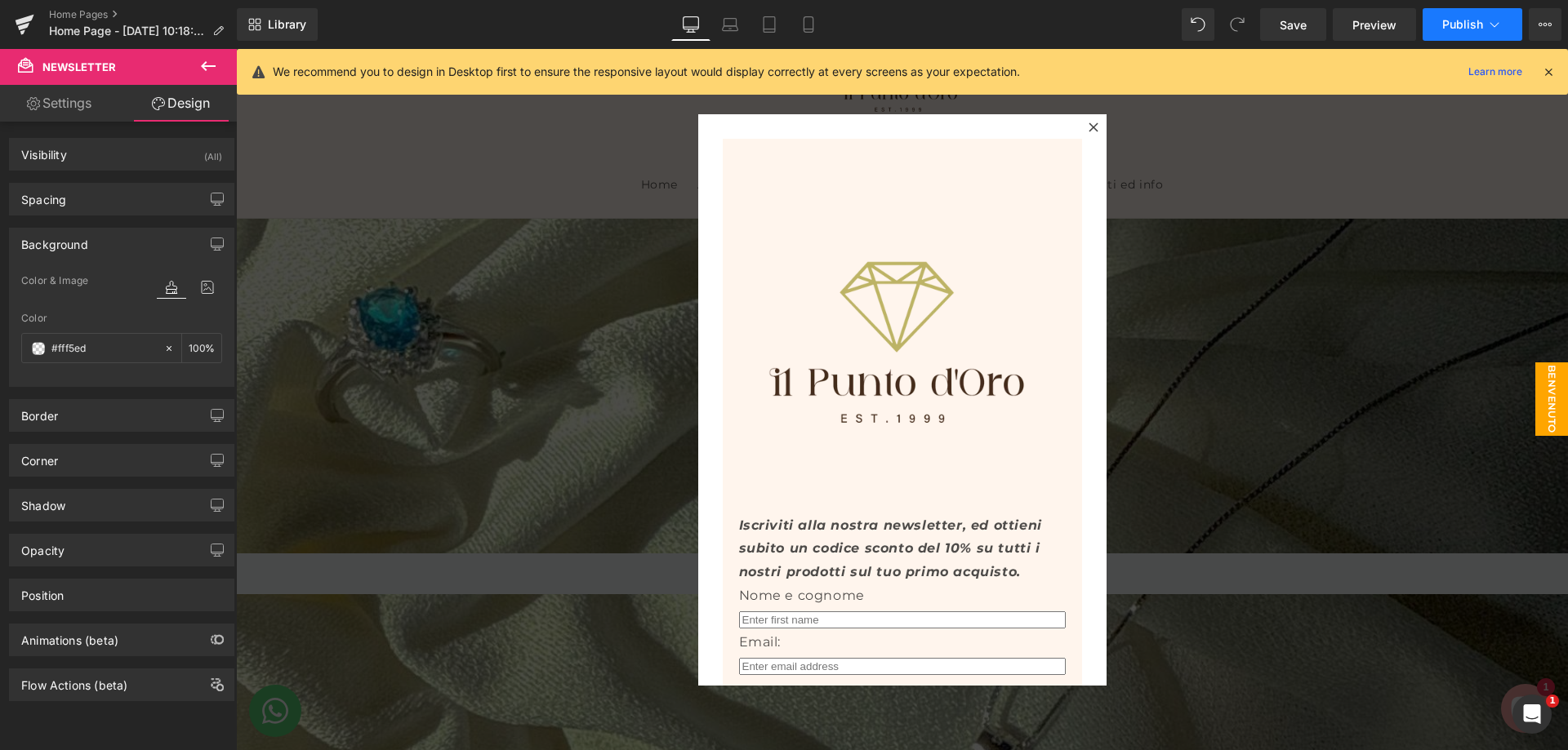
click at [1446, 27] on span "Publish" at bounding box center [1462, 24] width 41 height 13
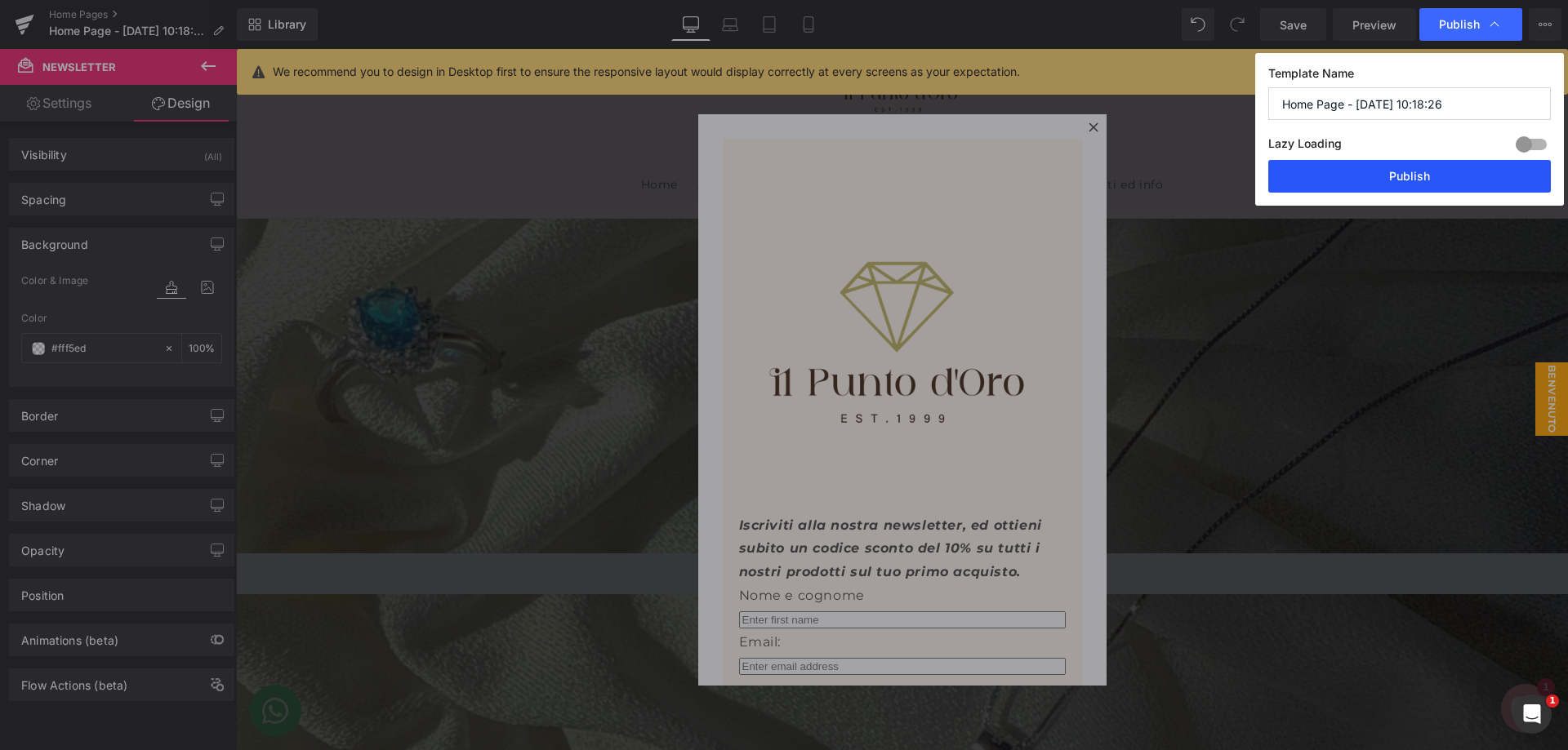
click at [1370, 160] on button "Publish" at bounding box center [1409, 176] width 282 height 32
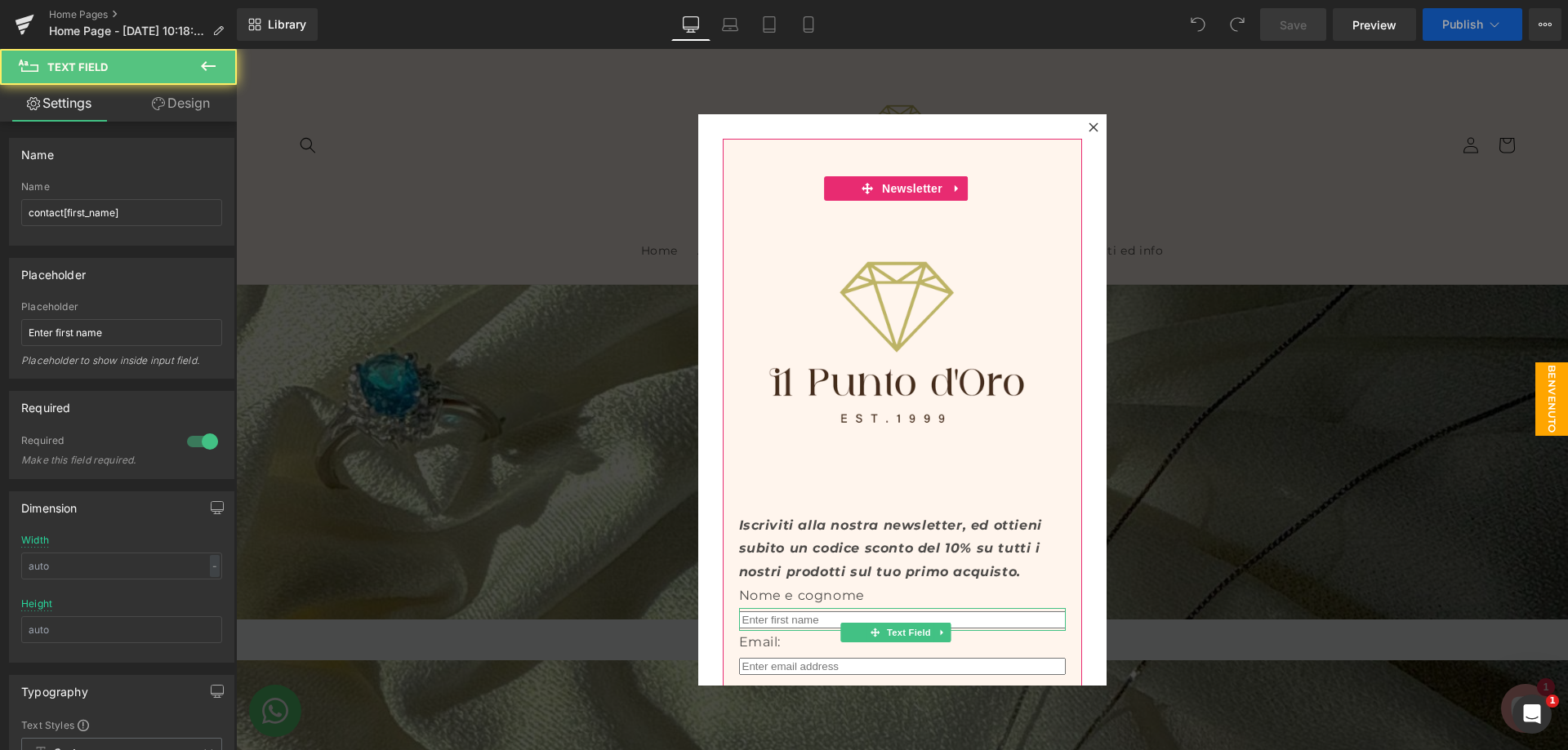
click at [859, 611] on input "text" at bounding box center [902, 619] width 327 height 18
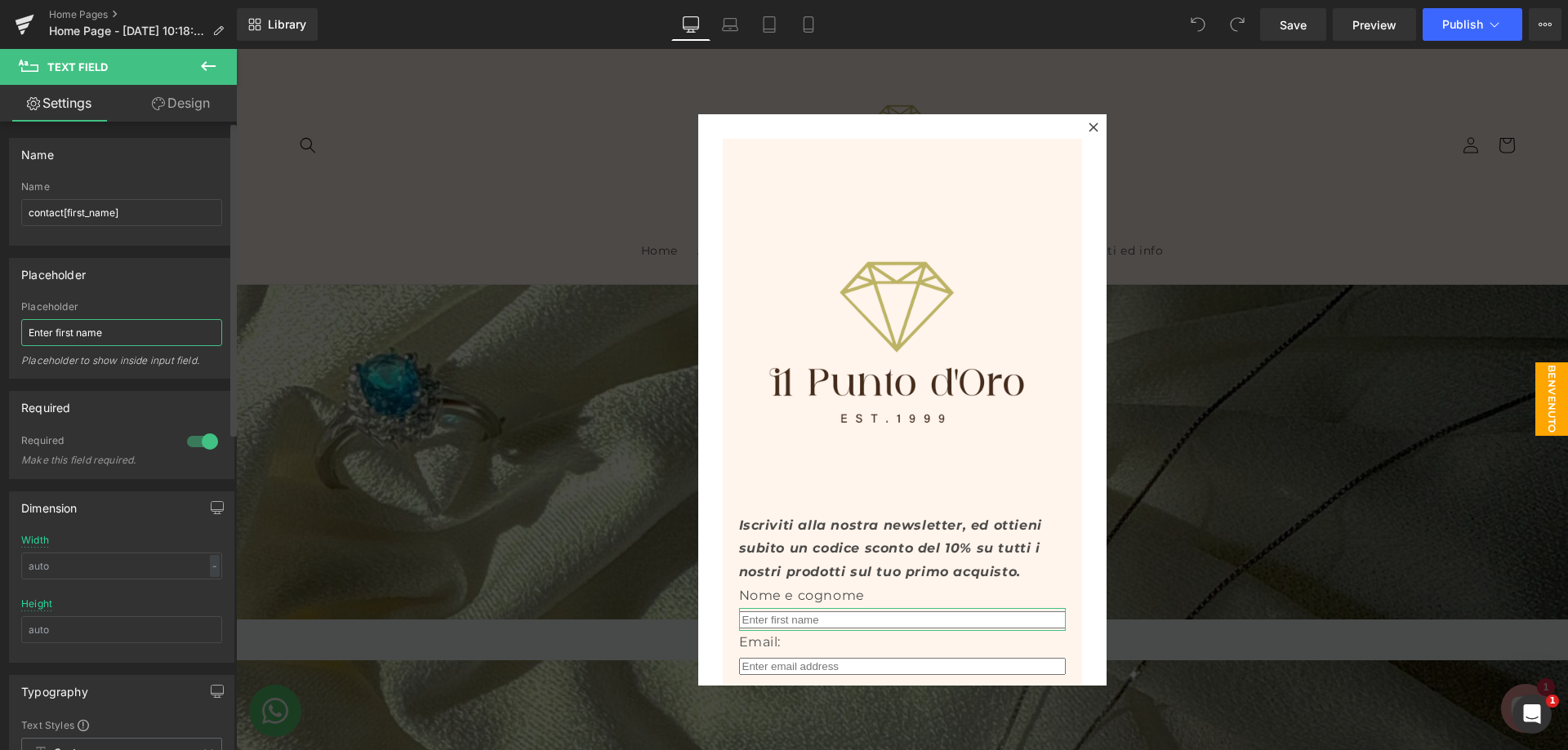
click at [118, 335] on input "Enter first name" at bounding box center [121, 332] width 201 height 27
type input "Scrivi il tuo nome e cognome"
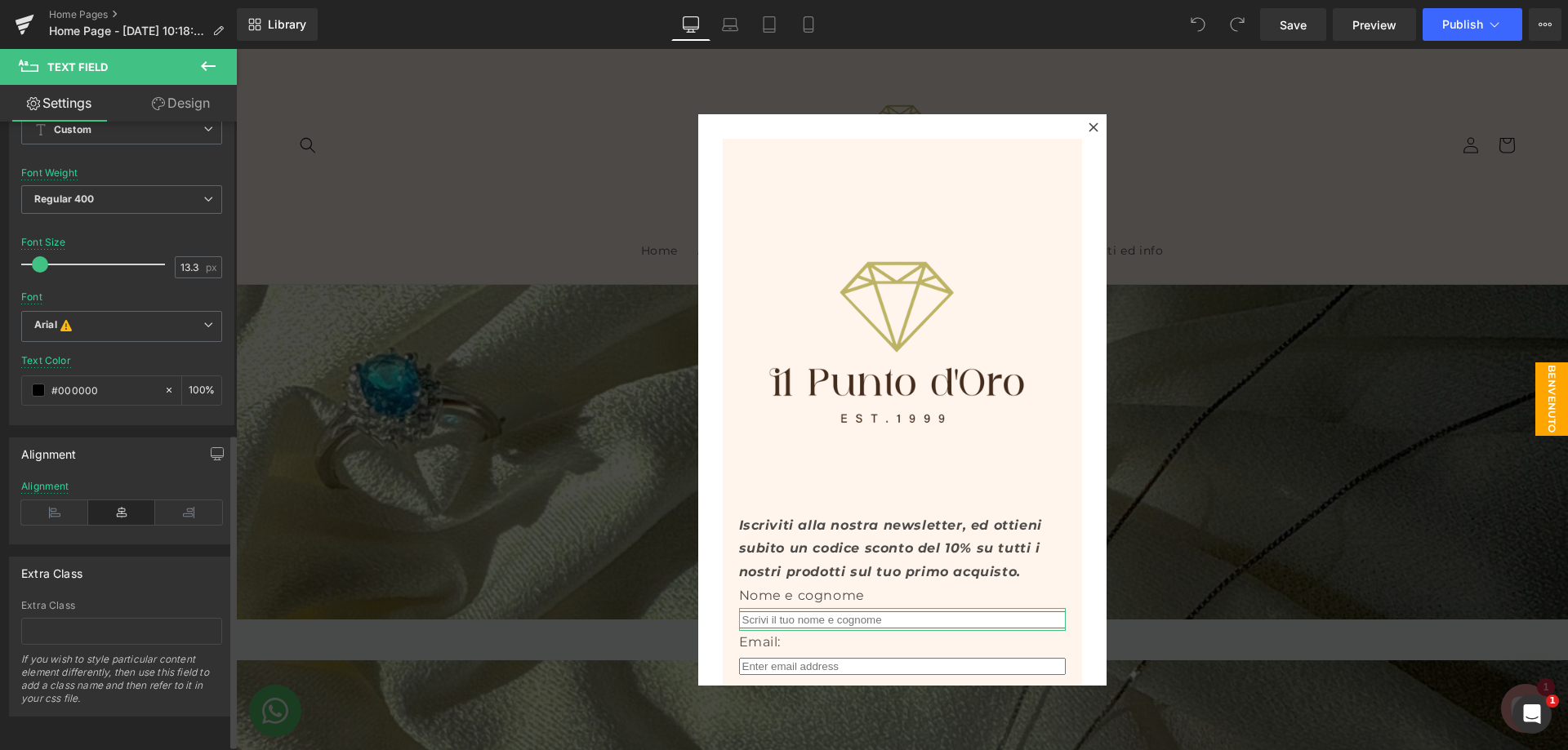
scroll to position [635, 0]
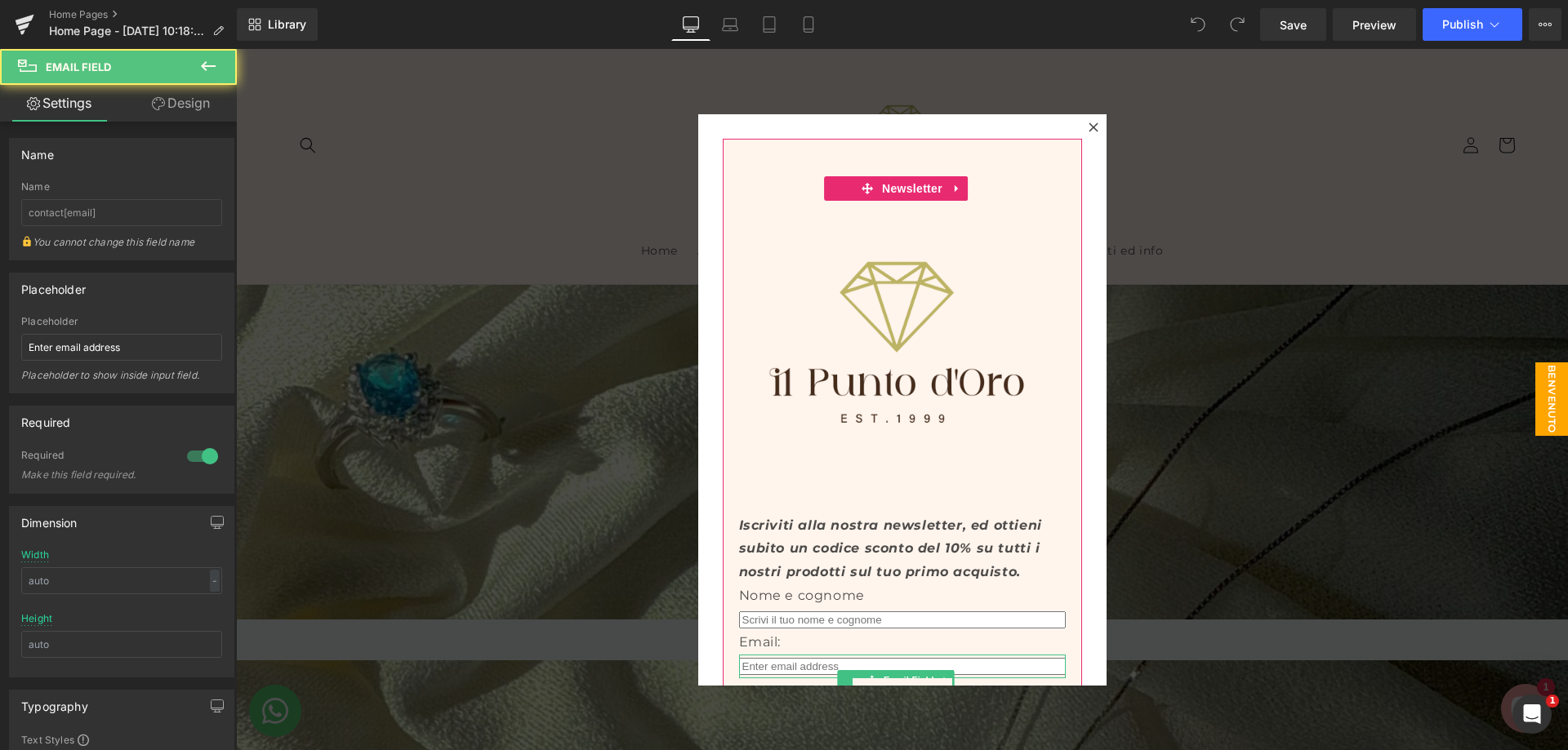
click at [815, 660] on input "email" at bounding box center [902, 667] width 327 height 18
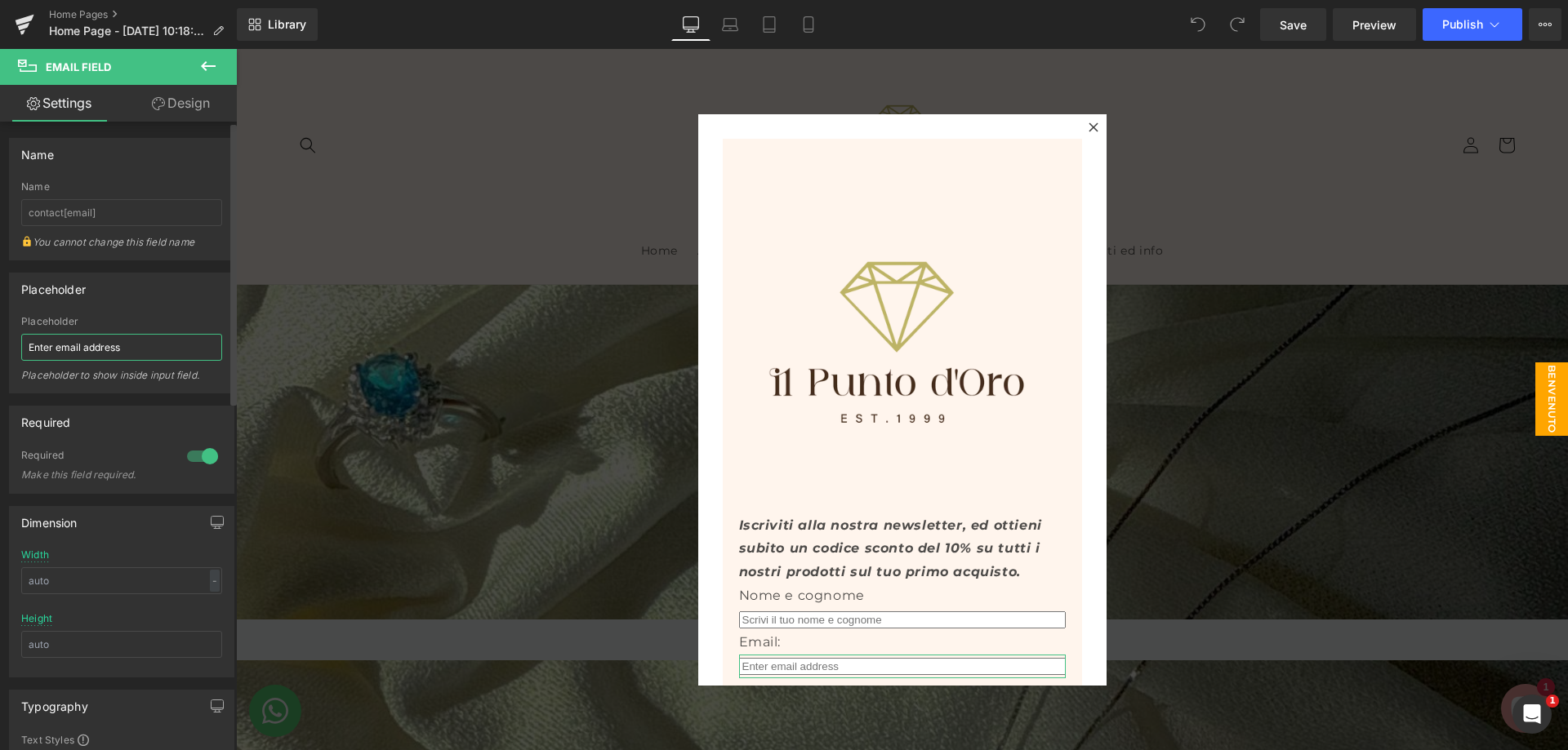
click at [128, 336] on input "Enter email address" at bounding box center [121, 347] width 201 height 27
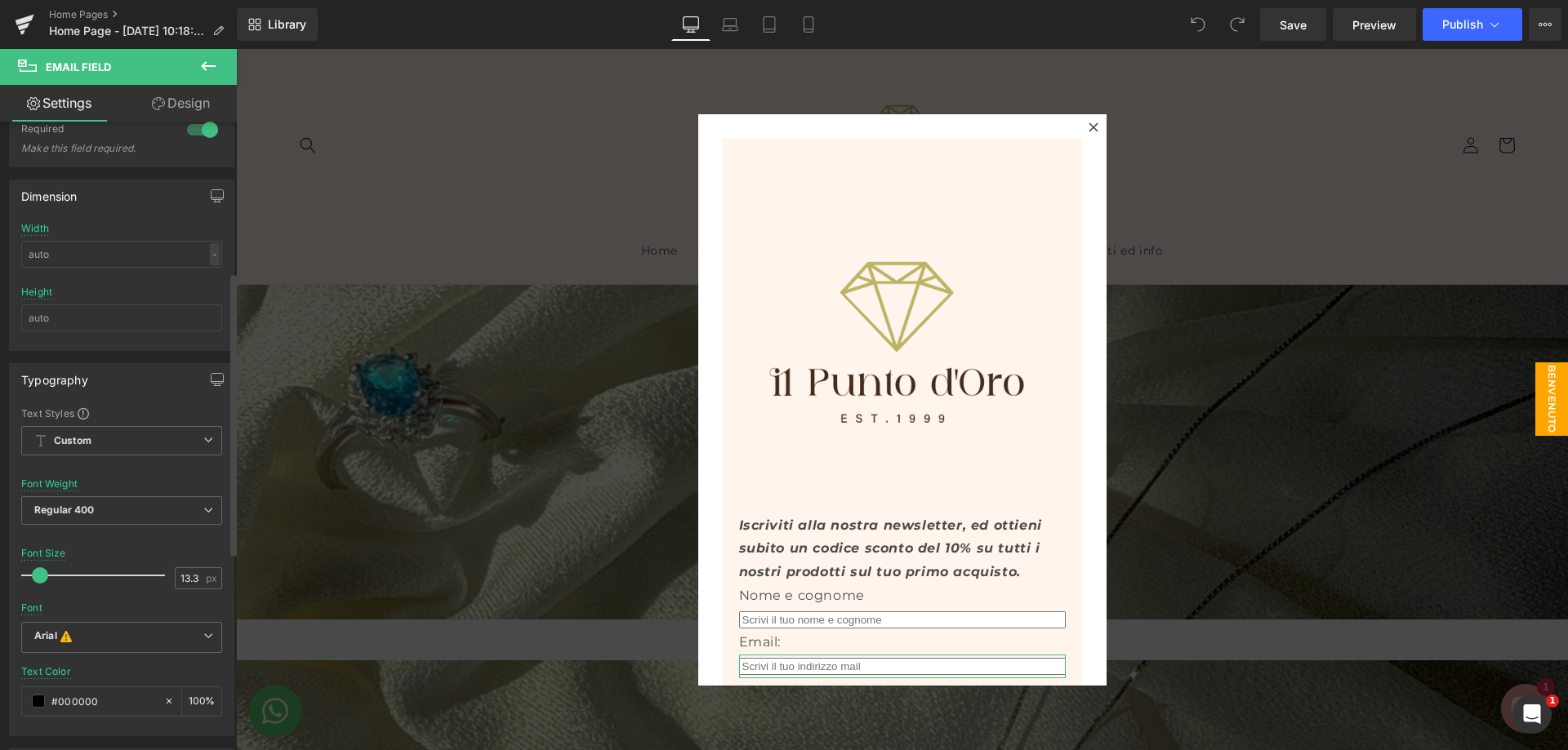
scroll to position [408, 0]
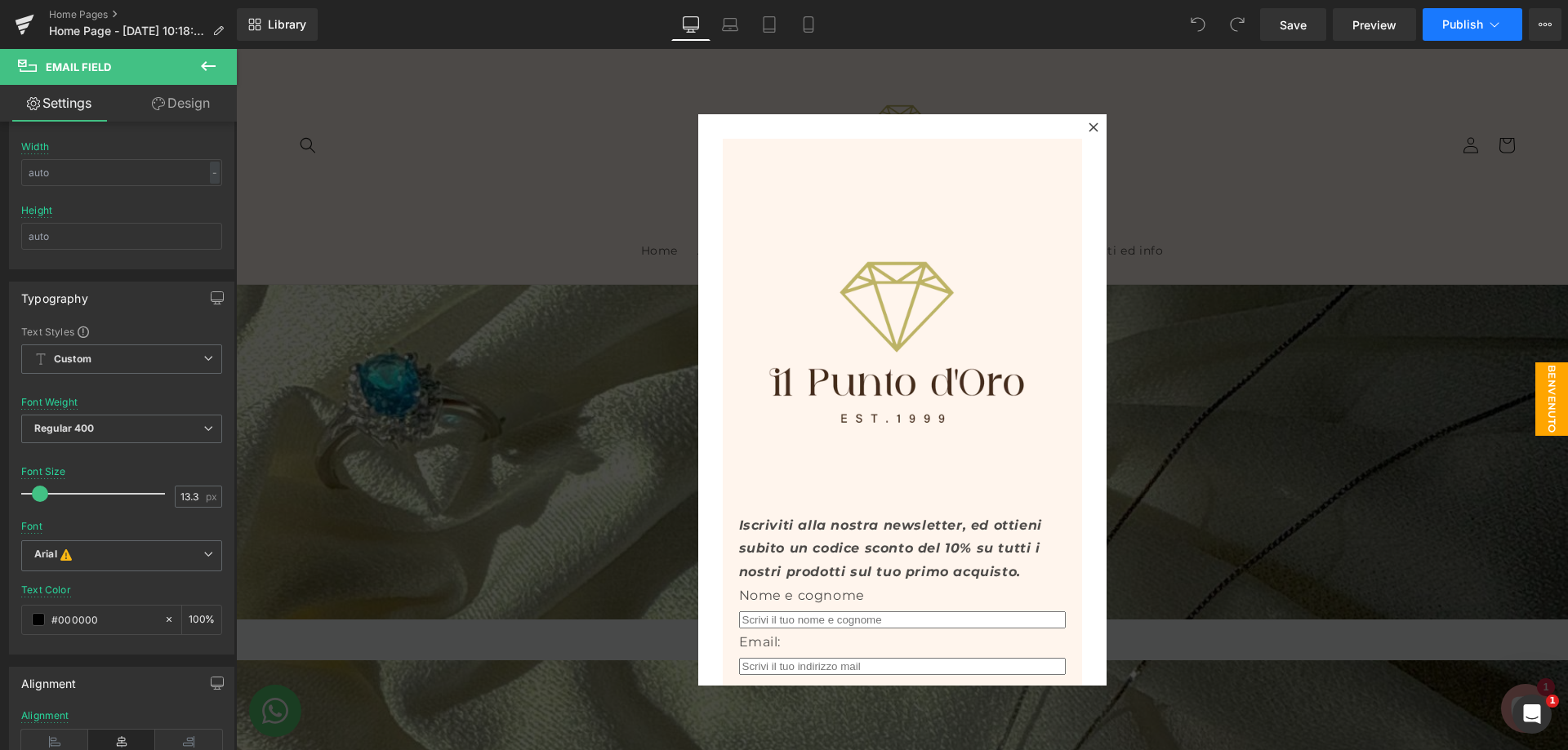
type input "Scrivi il tuo indirizzo mail"
click at [1476, 34] on button "Publish" at bounding box center [1473, 24] width 100 height 32
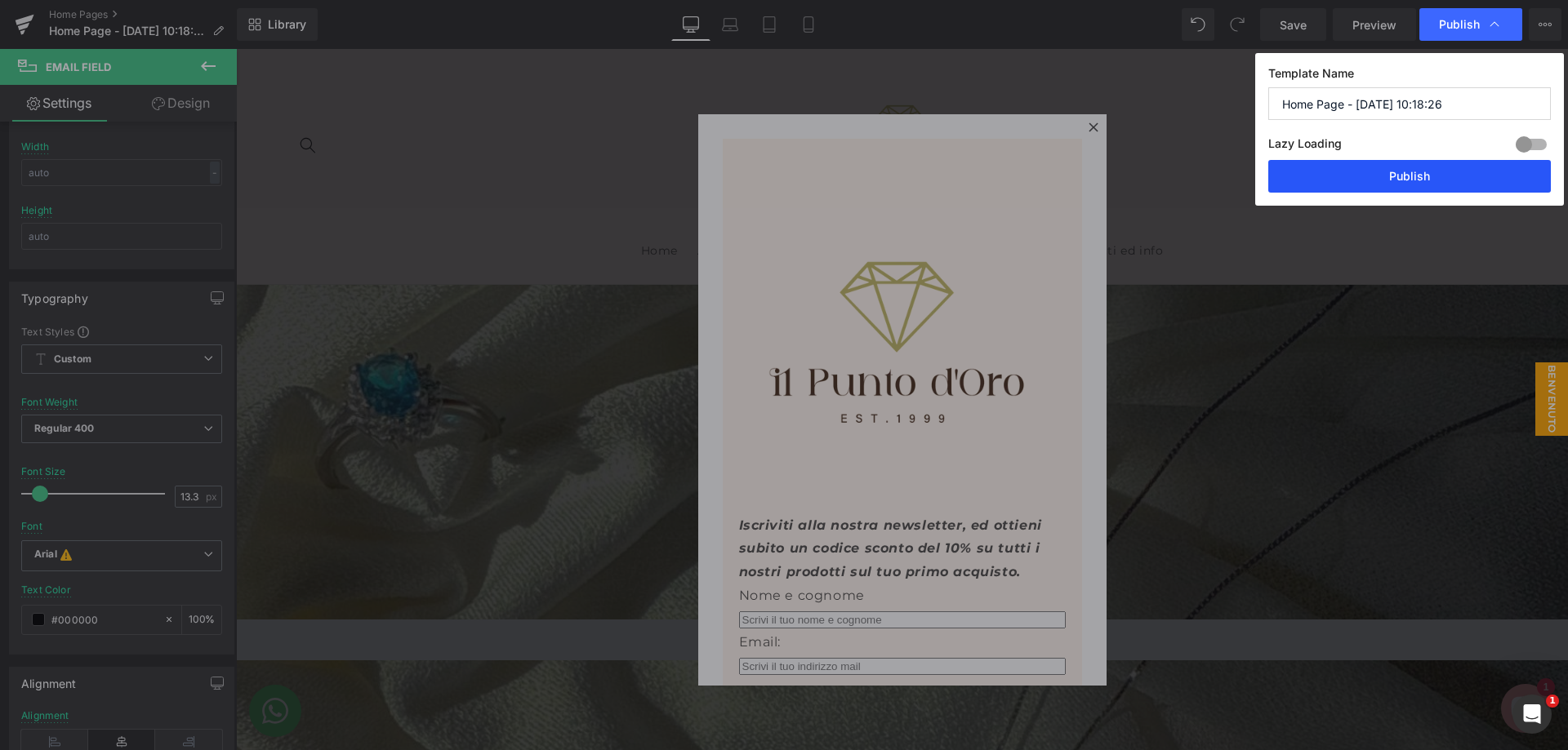
click at [1413, 181] on button "Publish" at bounding box center [1409, 176] width 282 height 32
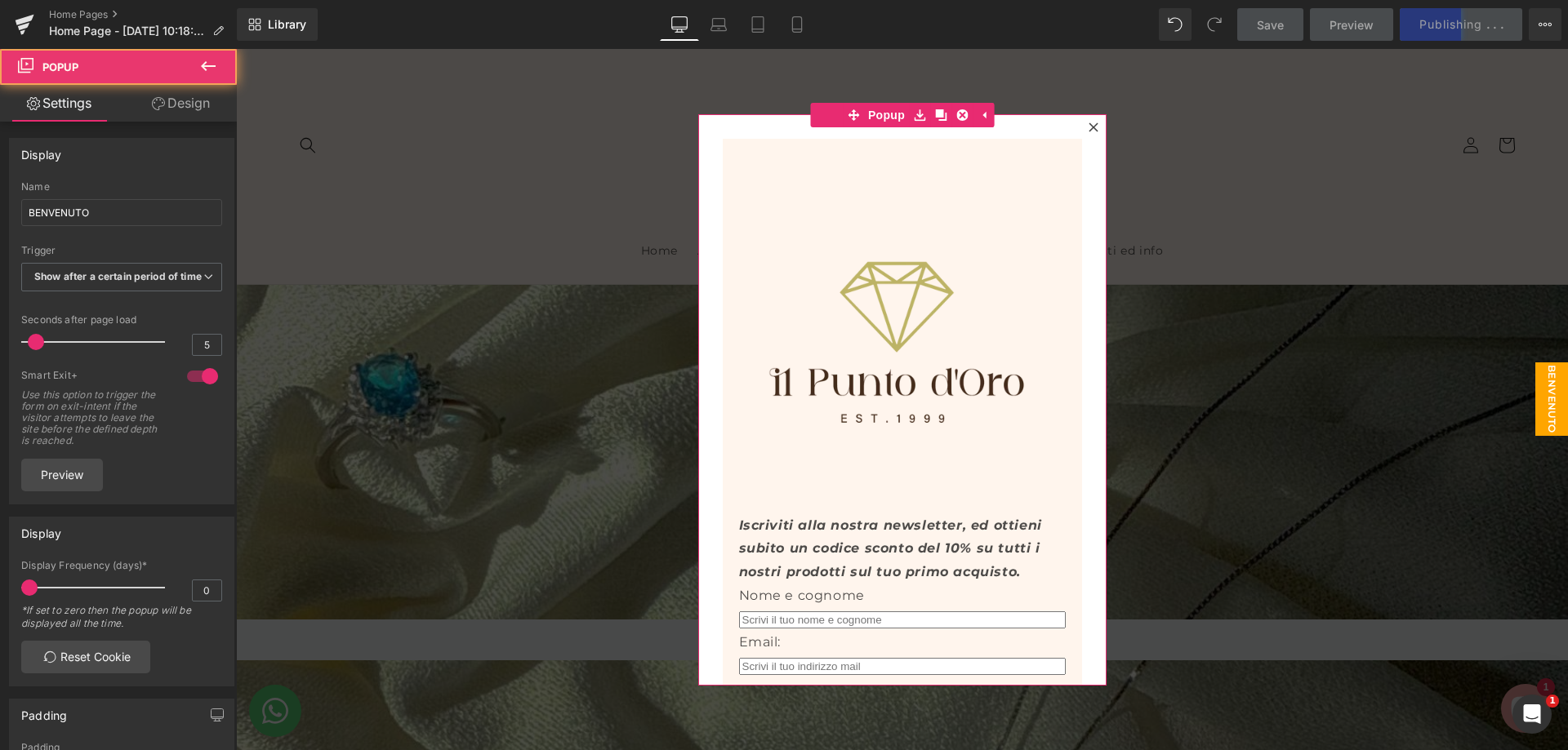
click at [1091, 130] on icon at bounding box center [1093, 127] width 10 height 10
